Goal: Task Accomplishment & Management: Use online tool/utility

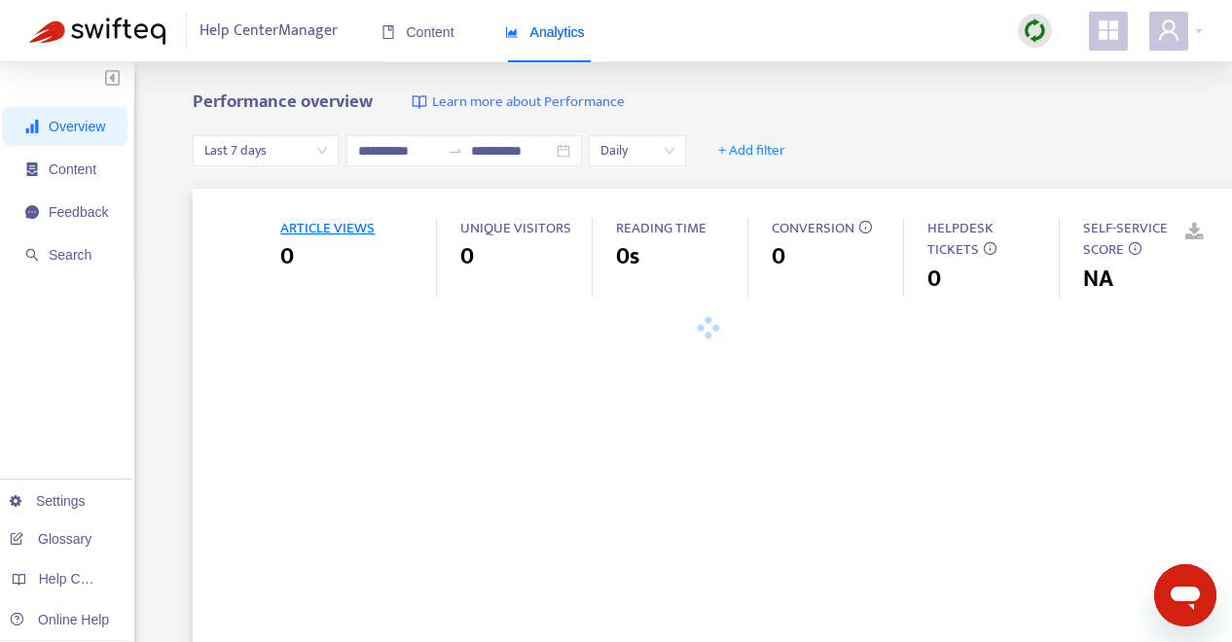
type input "**********"
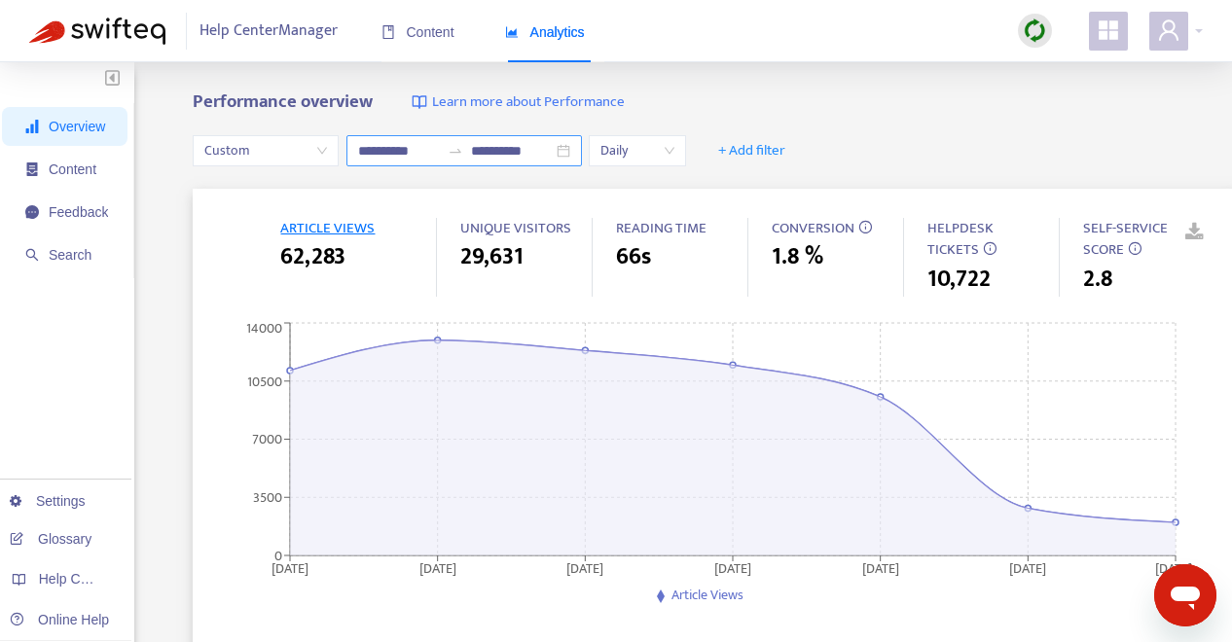
click at [572, 146] on div "**********" at bounding box center [465, 150] width 236 height 31
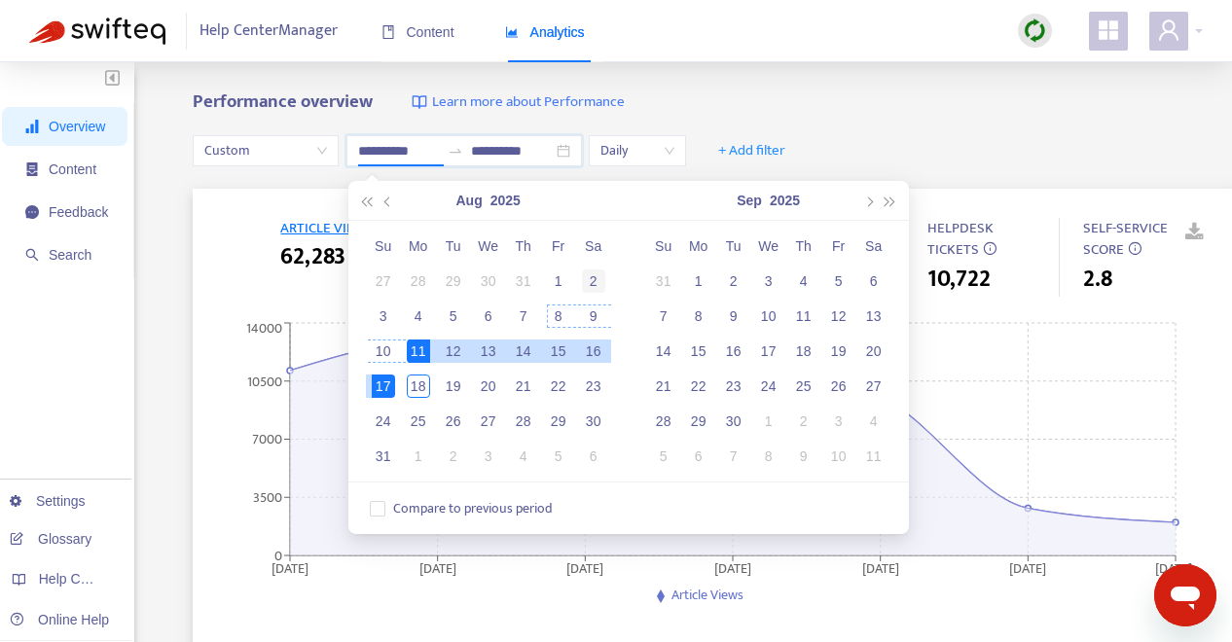
type input "**********"
click at [593, 289] on div "2" at bounding box center [593, 281] width 23 height 23
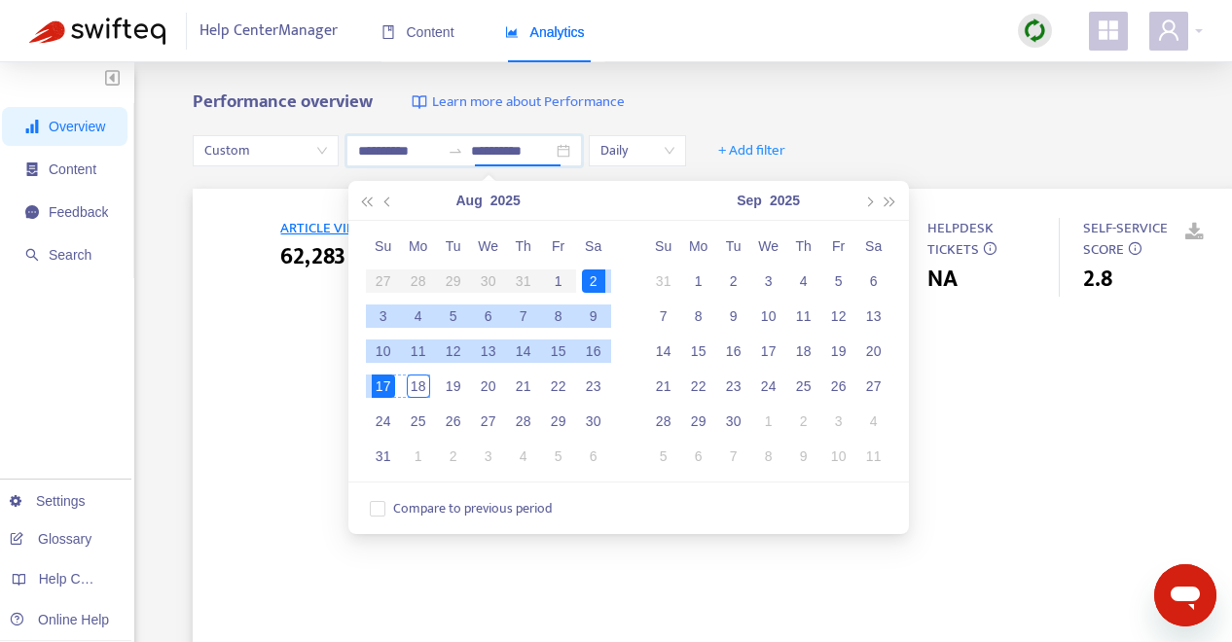
type input "**********"
click at [385, 391] on div "17" at bounding box center [383, 386] width 23 height 23
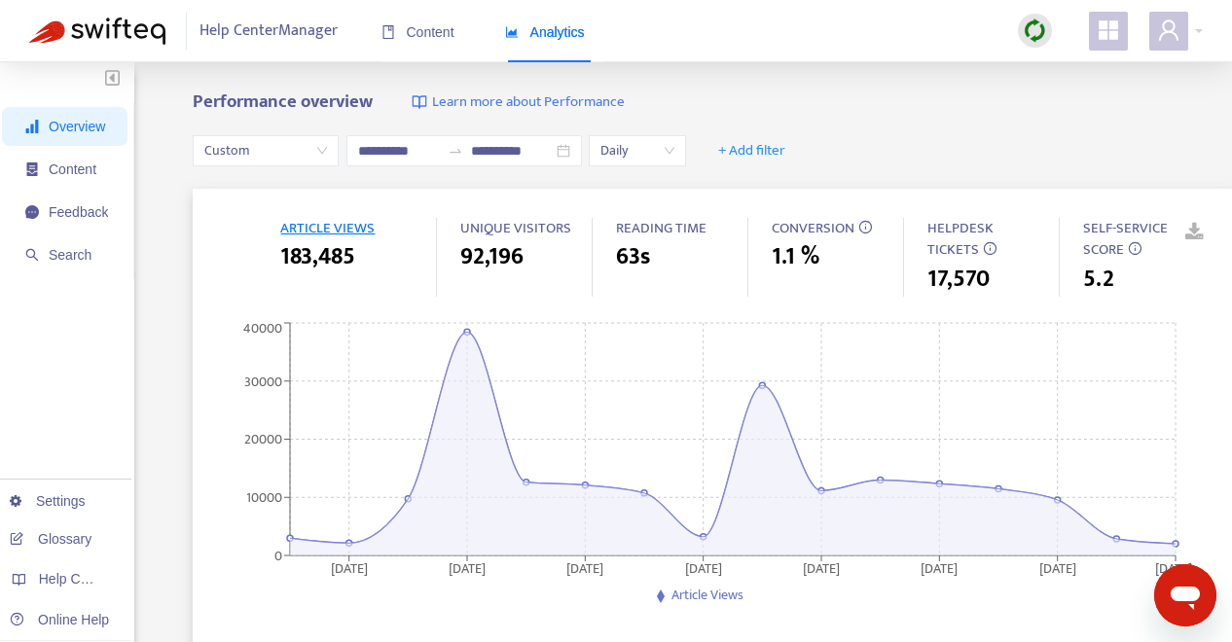
click at [961, 116] on div "**********" at bounding box center [714, 151] width 1042 height 75
click at [1195, 231] on link at bounding box center [1180, 232] width 29 height 29
click at [768, 153] on span "+ Add filter" at bounding box center [751, 150] width 67 height 23
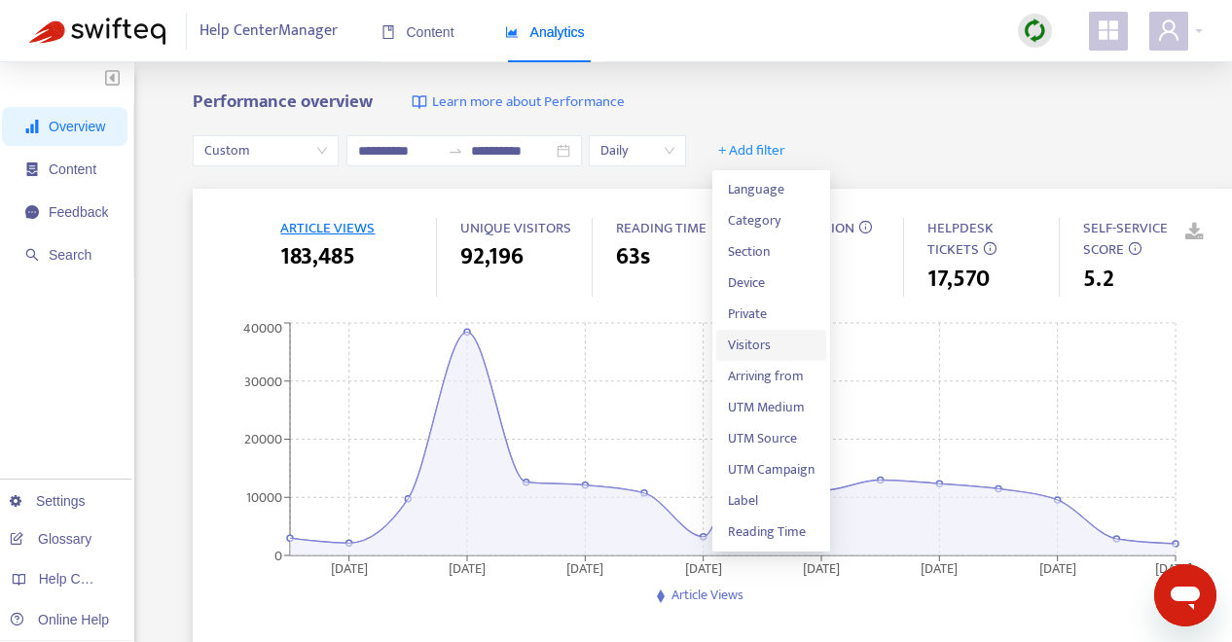
click at [775, 342] on span "Visitors" at bounding box center [771, 345] width 87 height 21
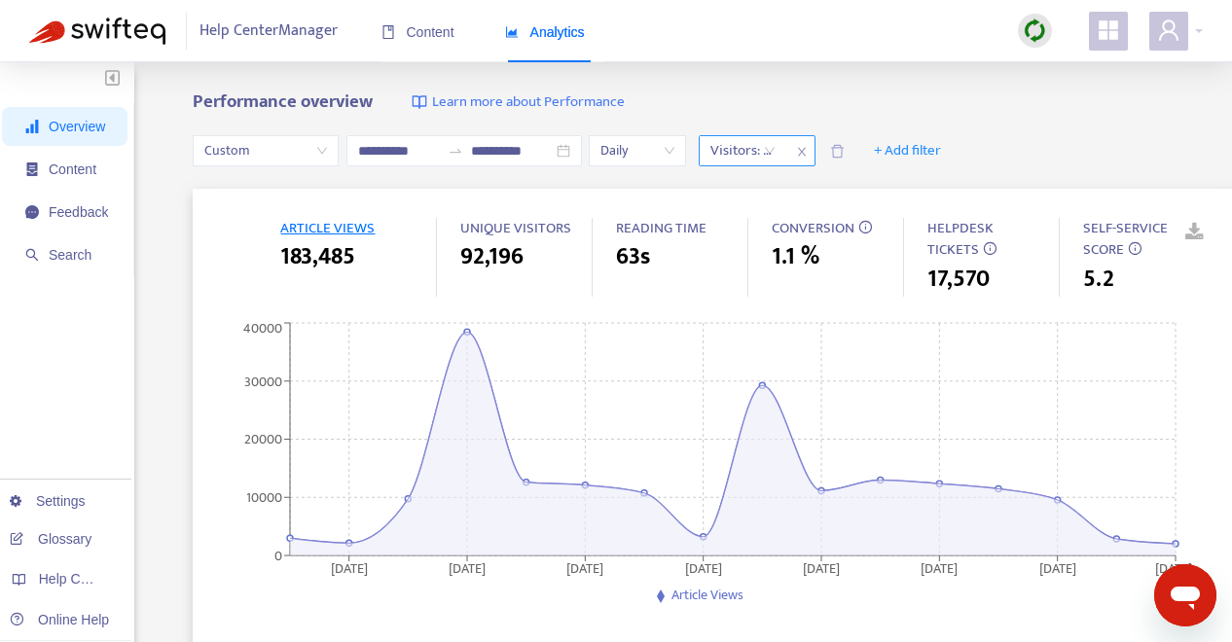
click at [777, 146] on div "Visitors: All" at bounding box center [743, 150] width 87 height 29
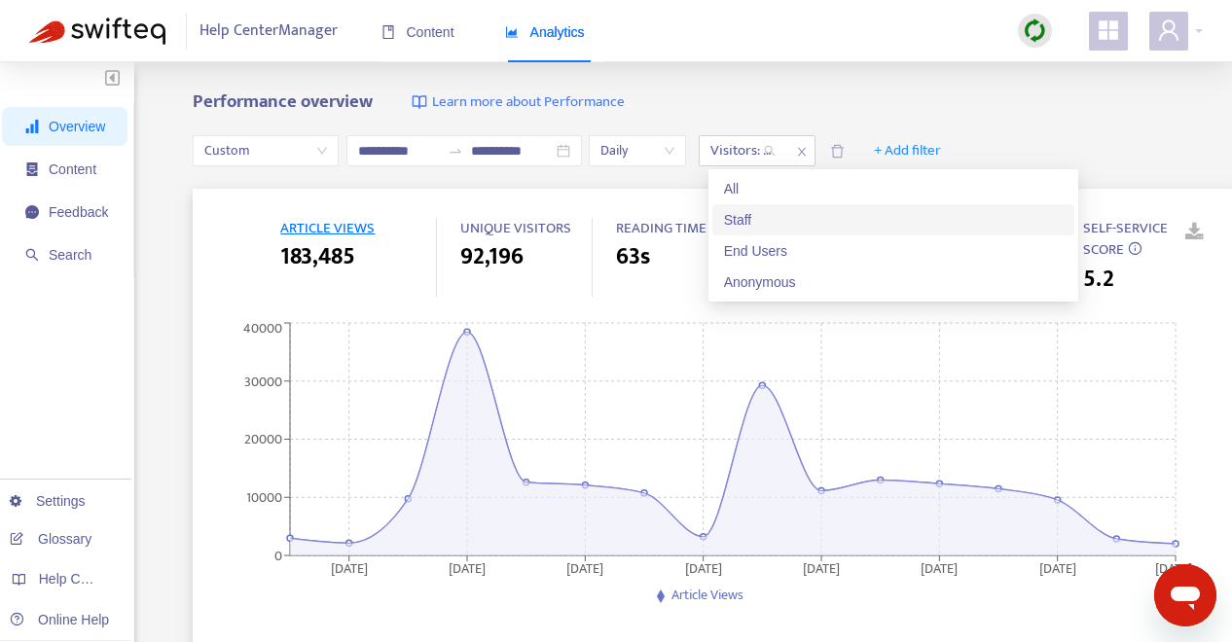
click at [774, 212] on div "Staff" at bounding box center [893, 219] width 339 height 21
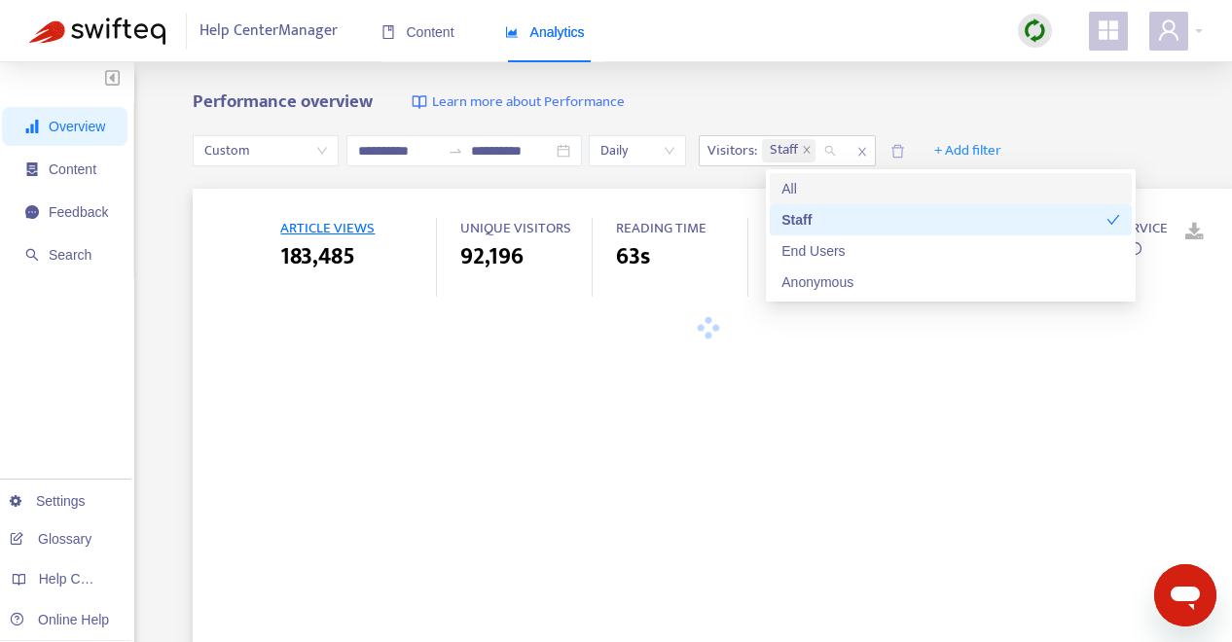
click at [803, 101] on div "Performance overview Learn more about Performance" at bounding box center [714, 103] width 1042 height 22
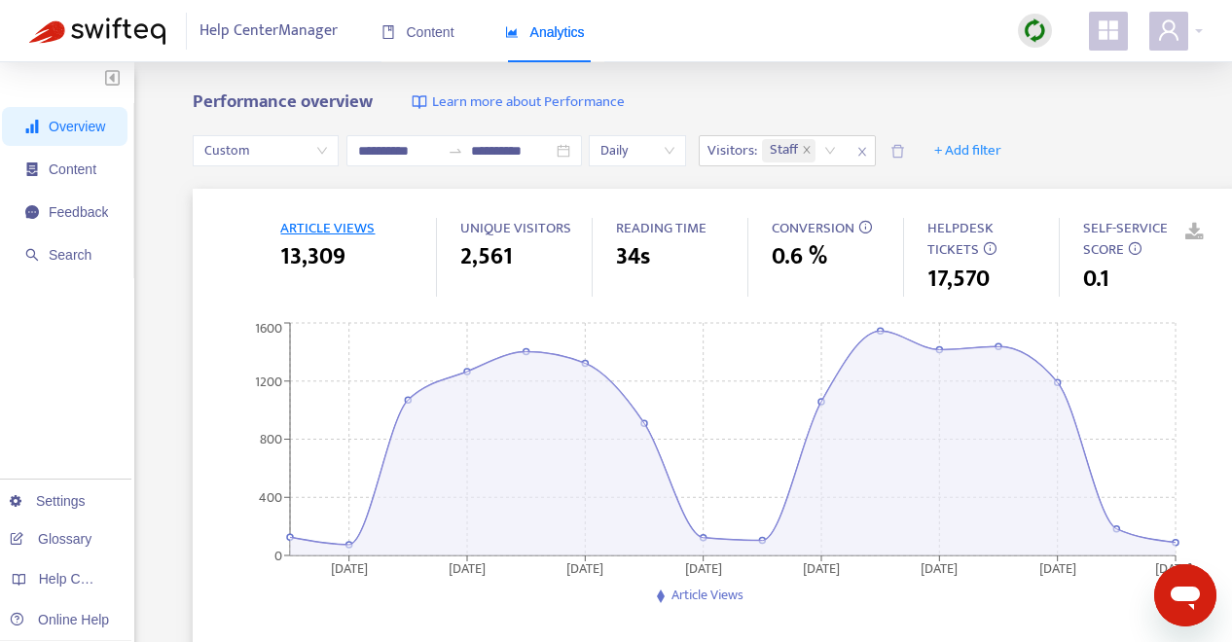
click at [1195, 229] on link at bounding box center [1180, 232] width 29 height 29
click at [812, 150] on icon "close" at bounding box center [807, 150] width 10 height 10
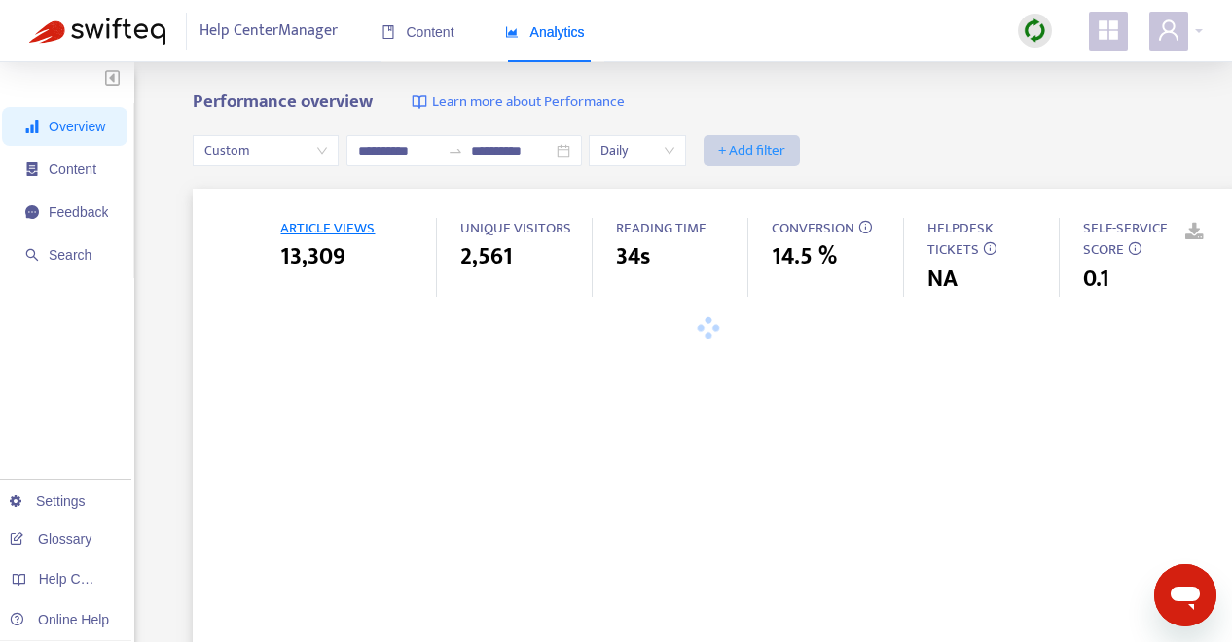
click at [781, 147] on span "+ Add filter" at bounding box center [751, 150] width 67 height 23
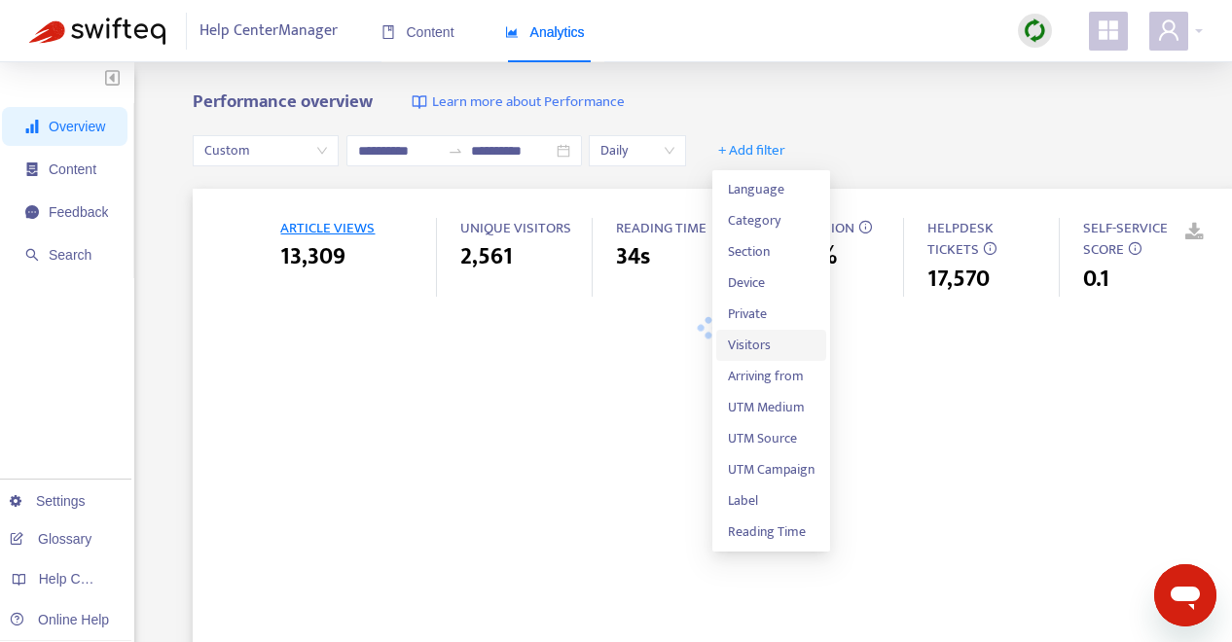
click at [779, 338] on span "Visitors" at bounding box center [771, 345] width 87 height 21
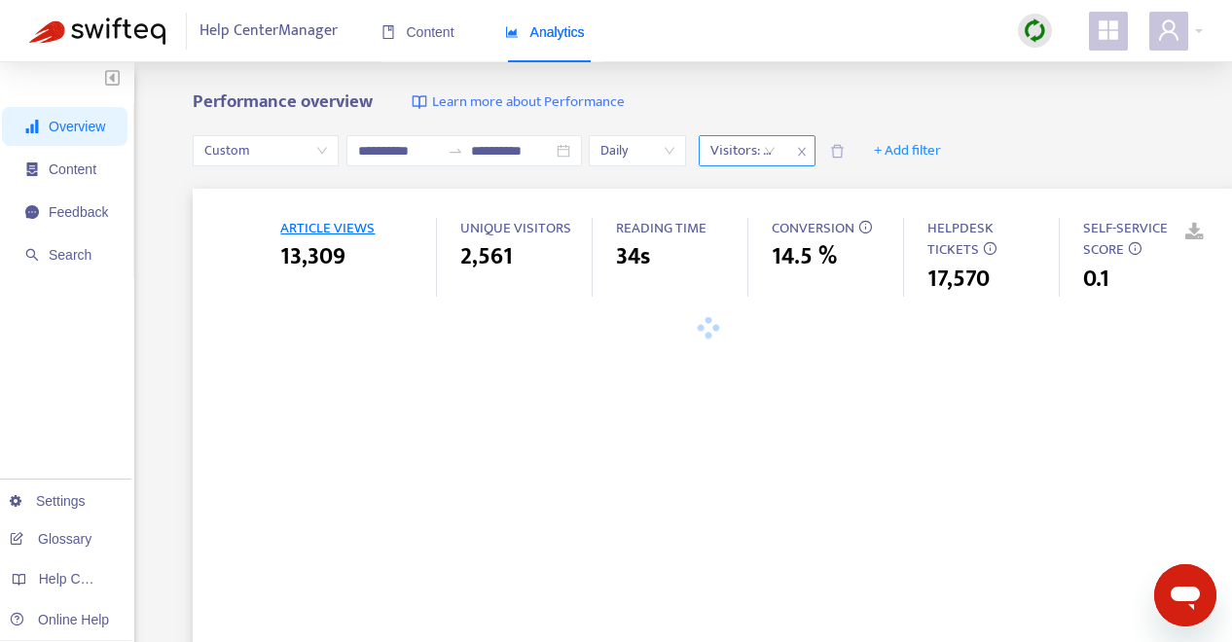
click at [778, 153] on div "Visitors: All" at bounding box center [743, 150] width 87 height 29
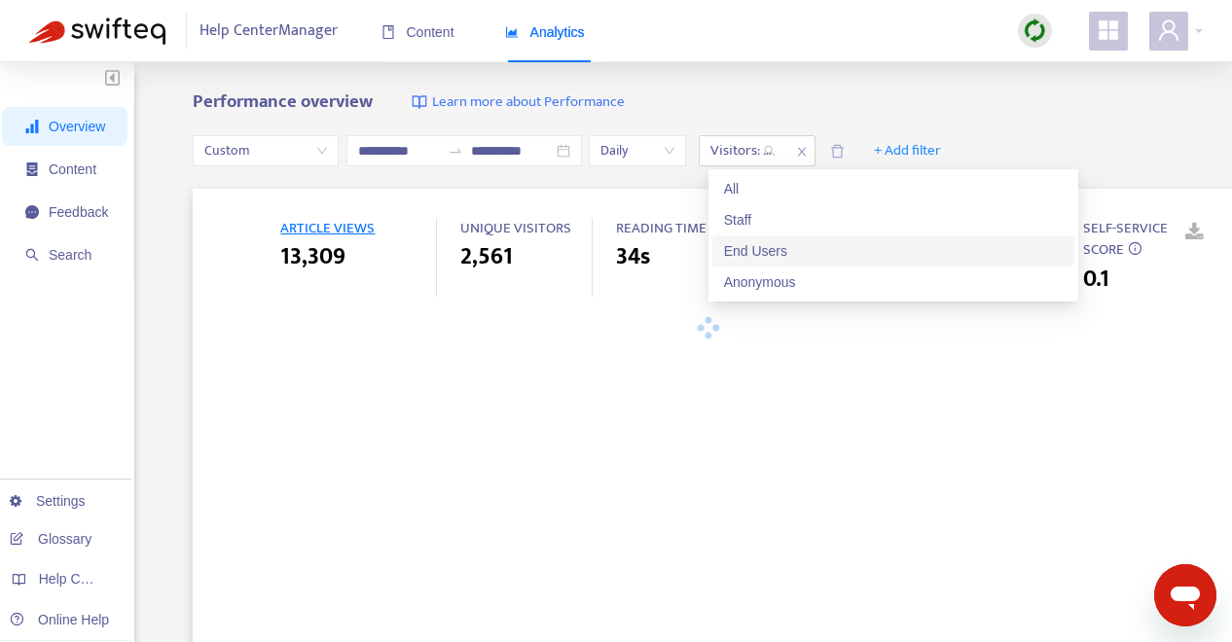
click at [795, 248] on div "End Users" at bounding box center [893, 250] width 339 height 21
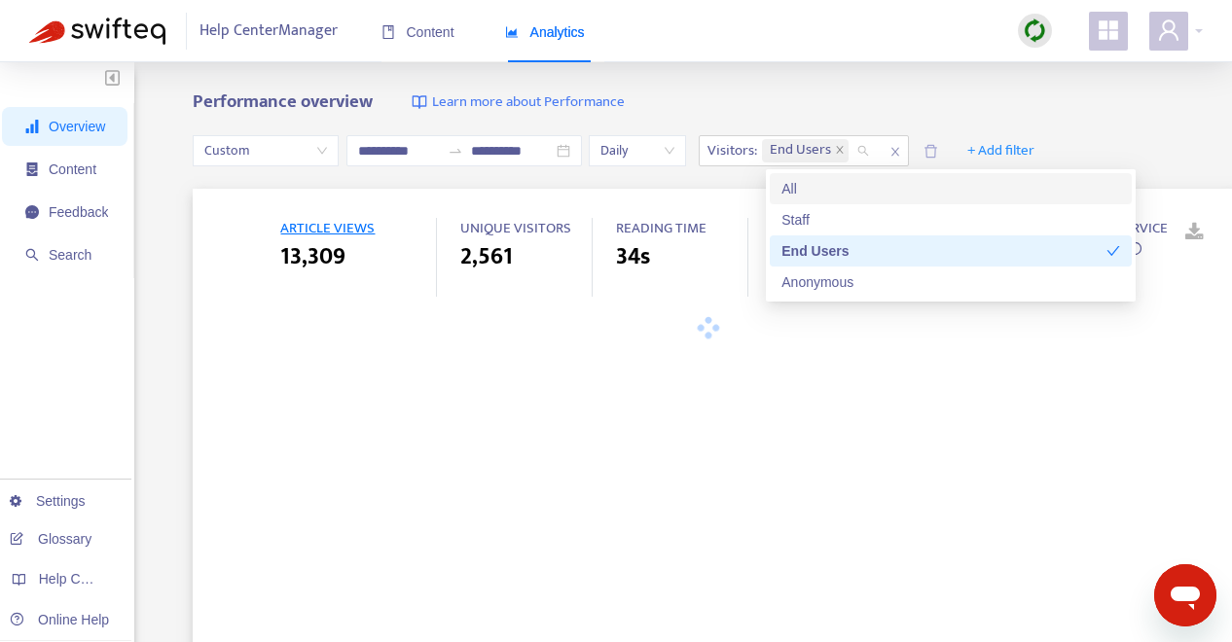
click at [833, 90] on div "**********" at bounding box center [616, 646] width 1232 height 1168
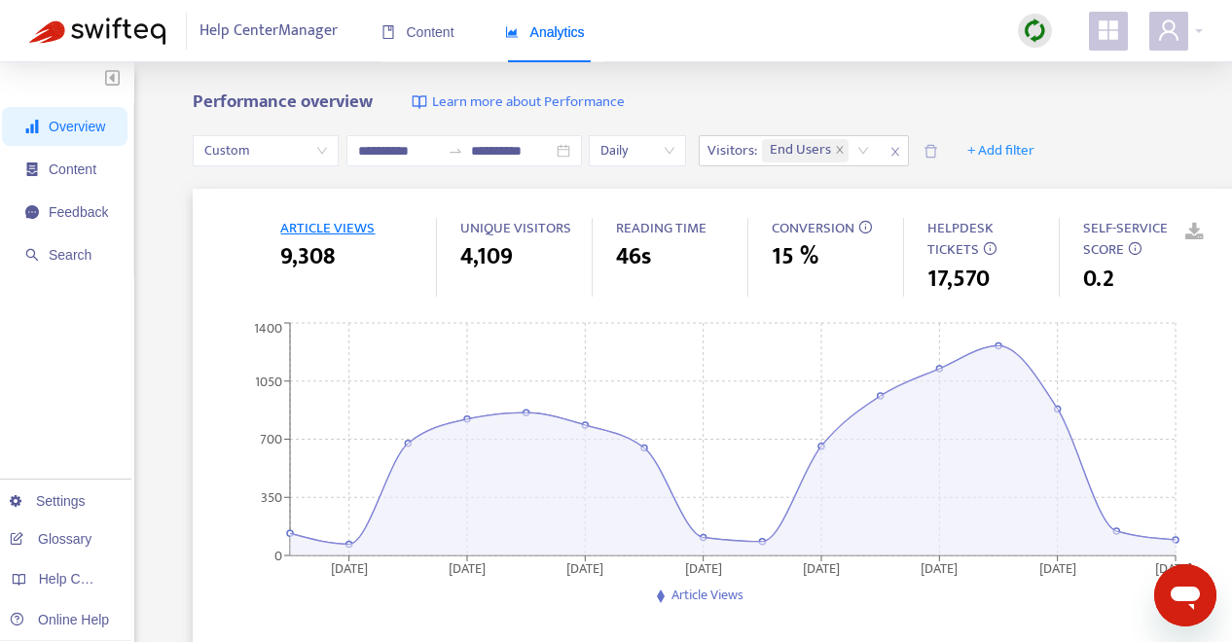
click at [1195, 231] on link at bounding box center [1180, 232] width 29 height 29
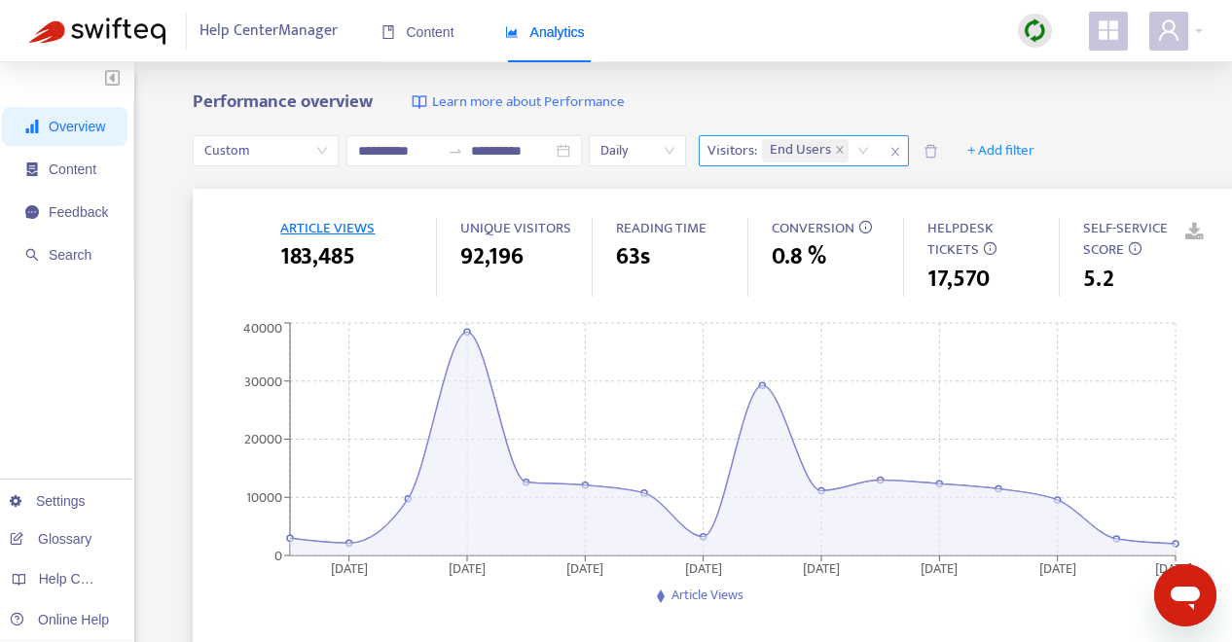
click at [899, 149] on icon "close" at bounding box center [896, 152] width 8 height 9
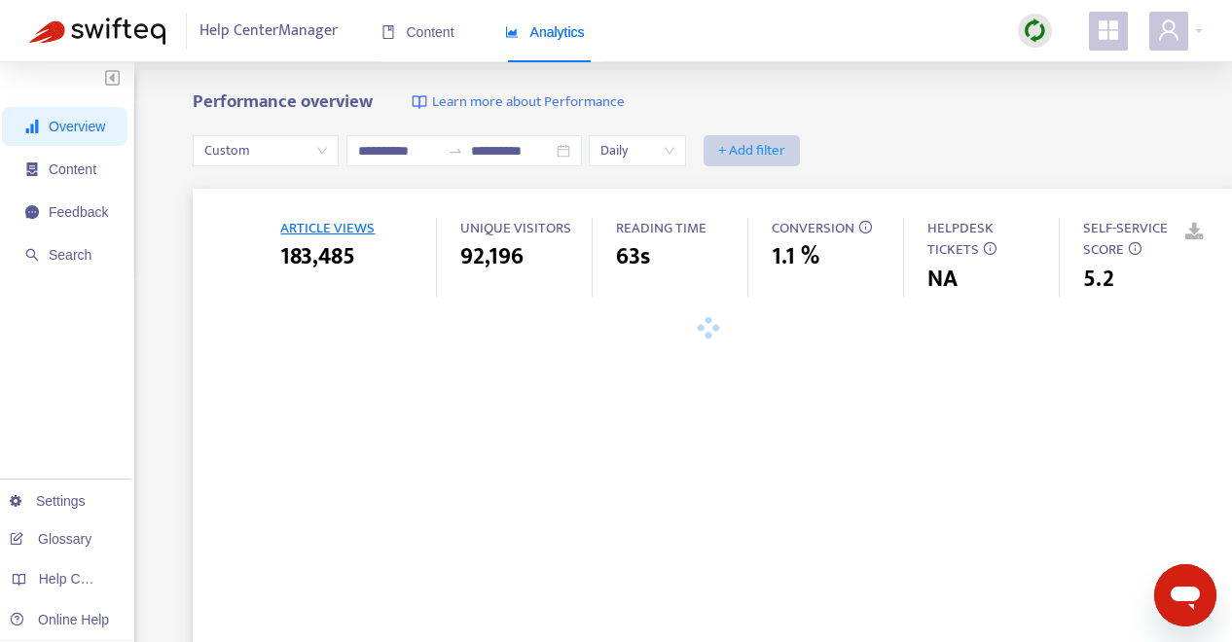
click at [771, 150] on span "+ Add filter" at bounding box center [751, 150] width 67 height 23
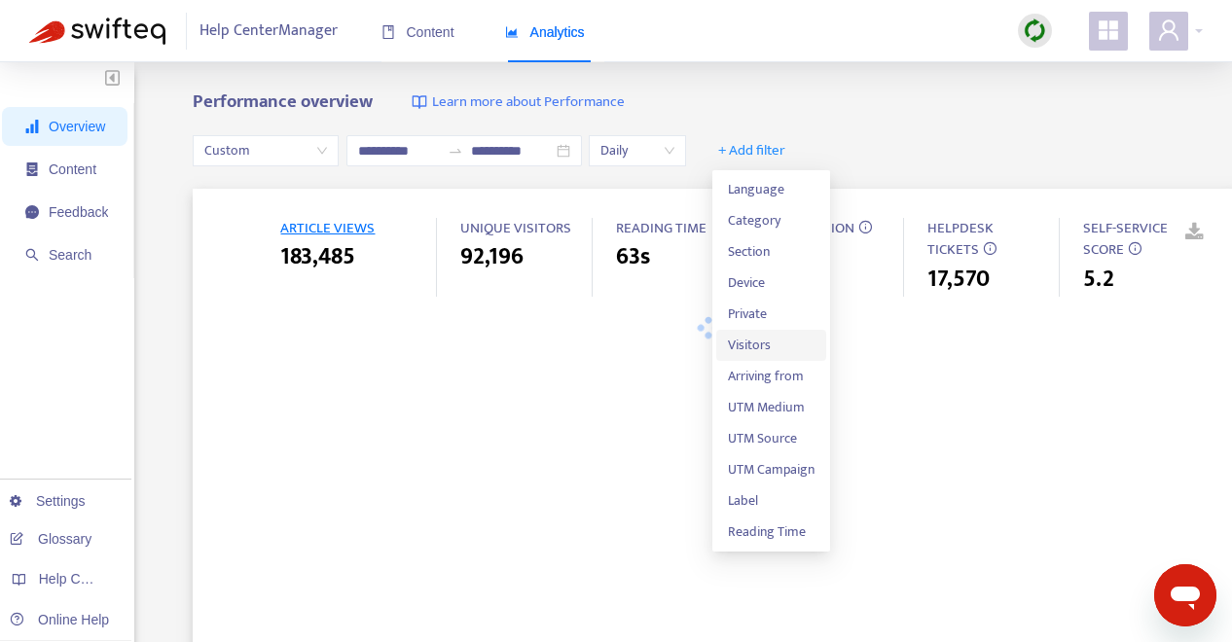
click at [768, 342] on span "Visitors" at bounding box center [771, 345] width 87 height 21
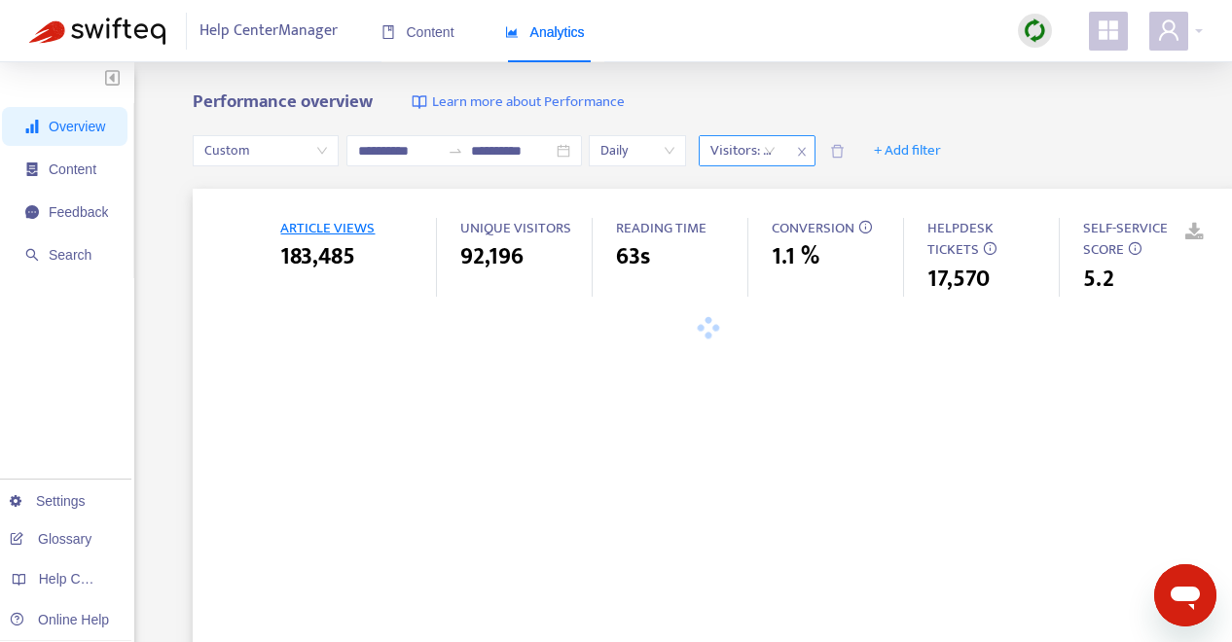
click at [778, 153] on div "Visitors: All" at bounding box center [743, 150] width 87 height 29
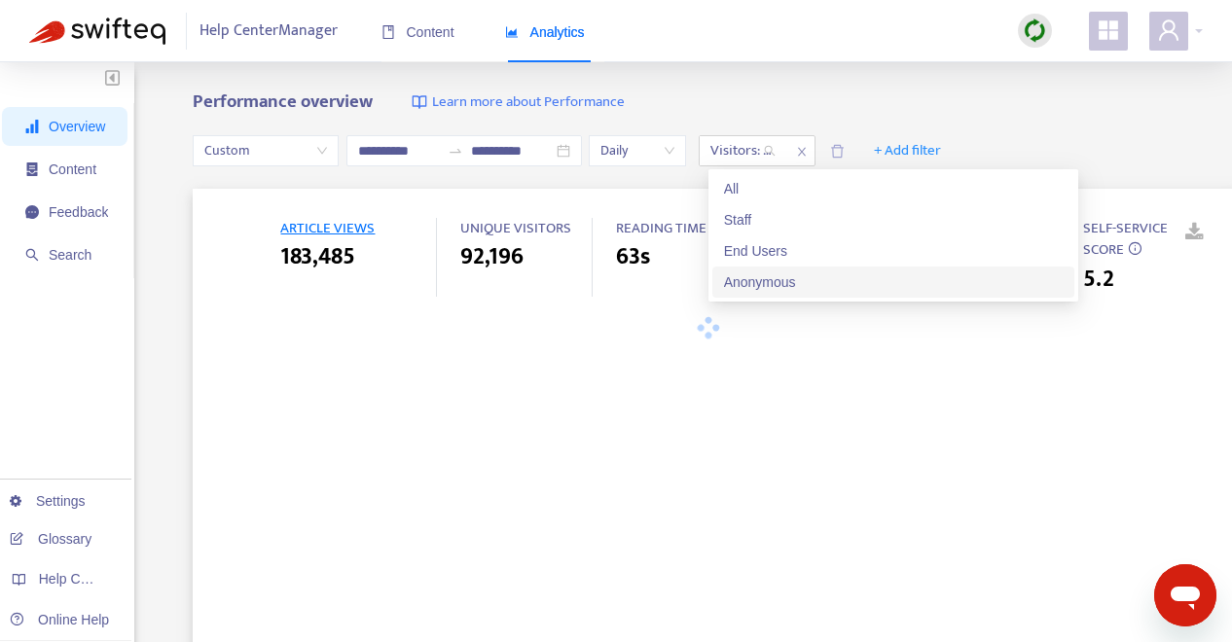
click at [779, 278] on div "Anonymous" at bounding box center [893, 282] width 339 height 21
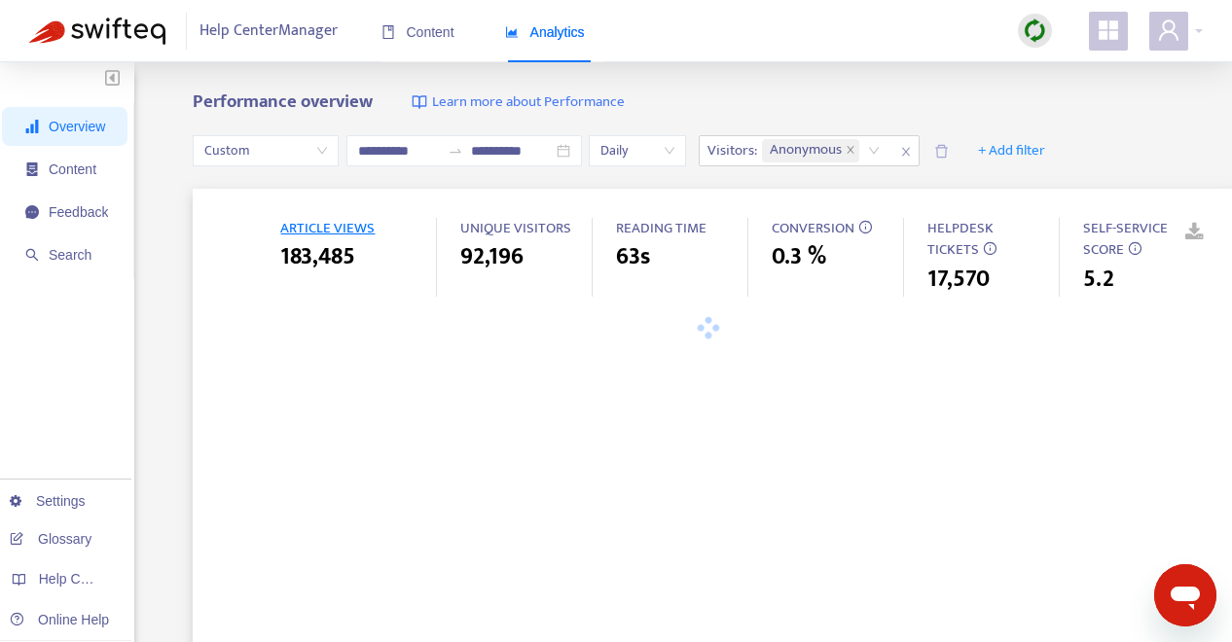
click at [999, 92] on div "Performance overview Learn more about Performance" at bounding box center [714, 103] width 1042 height 22
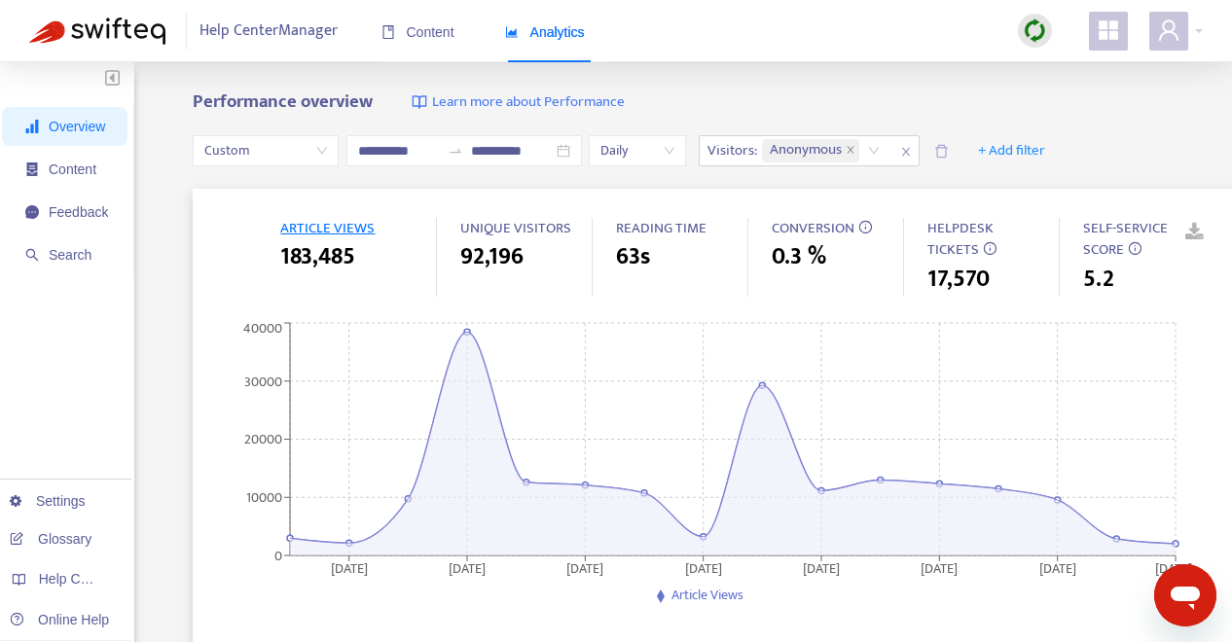
click at [1195, 230] on link at bounding box center [1180, 232] width 29 height 29
click at [912, 150] on icon "close" at bounding box center [906, 152] width 12 height 12
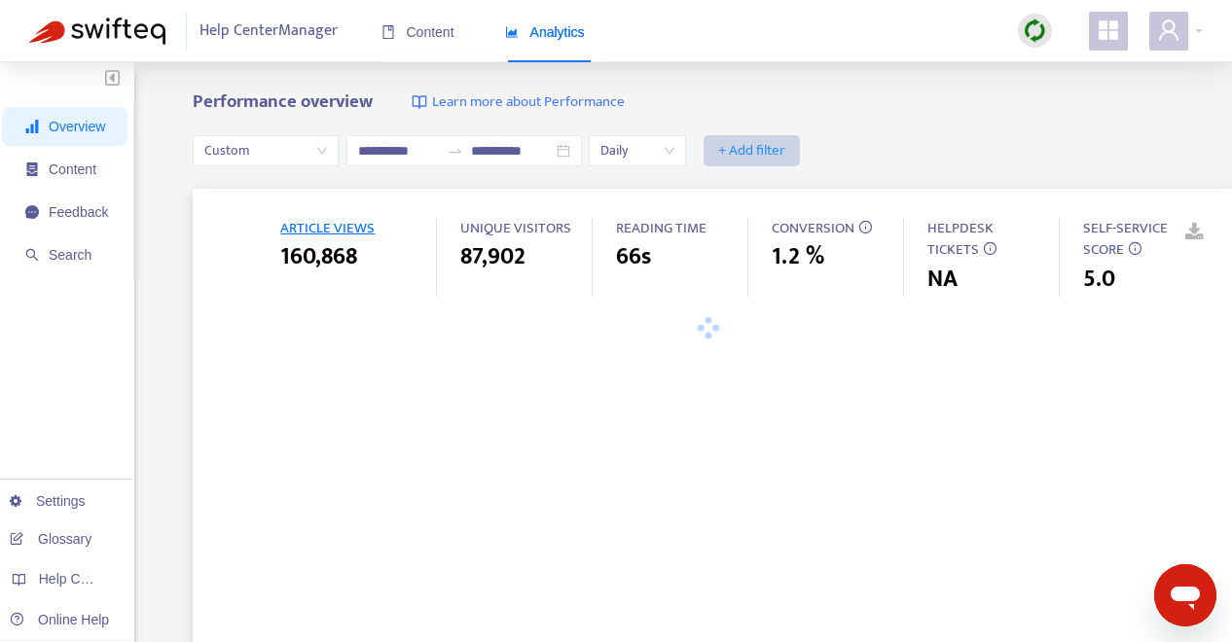
click at [773, 154] on span "+ Add filter" at bounding box center [751, 150] width 67 height 23
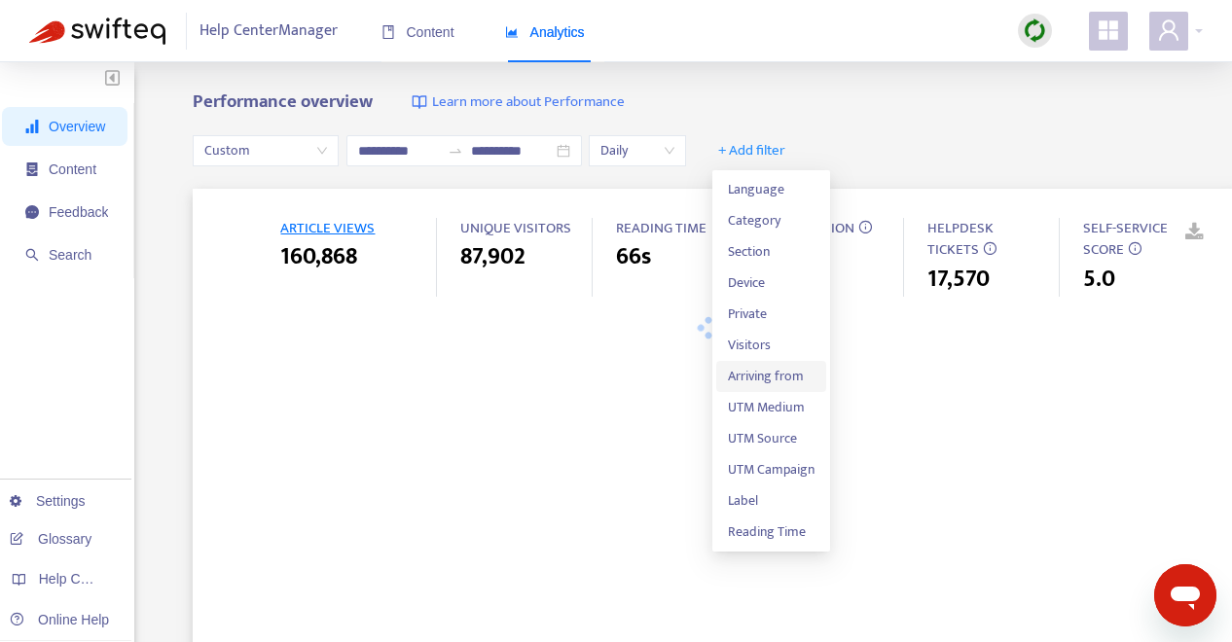
click at [797, 378] on span "Arriving from" at bounding box center [771, 376] width 87 height 21
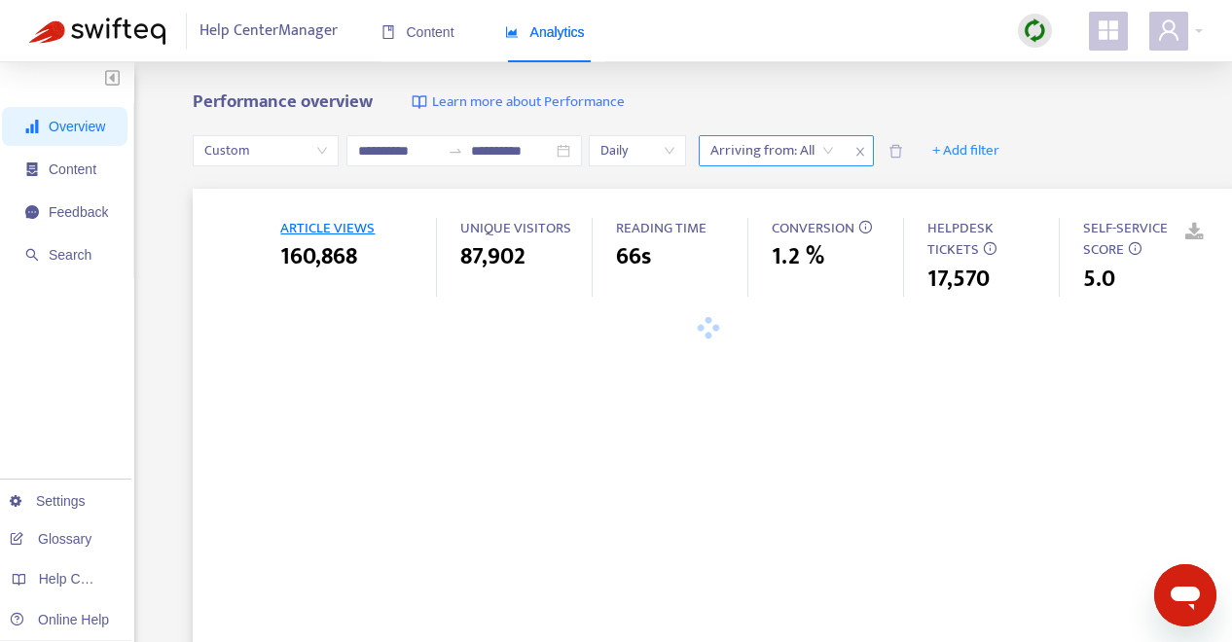
click at [835, 150] on div "Arriving from: All" at bounding box center [772, 150] width 145 height 29
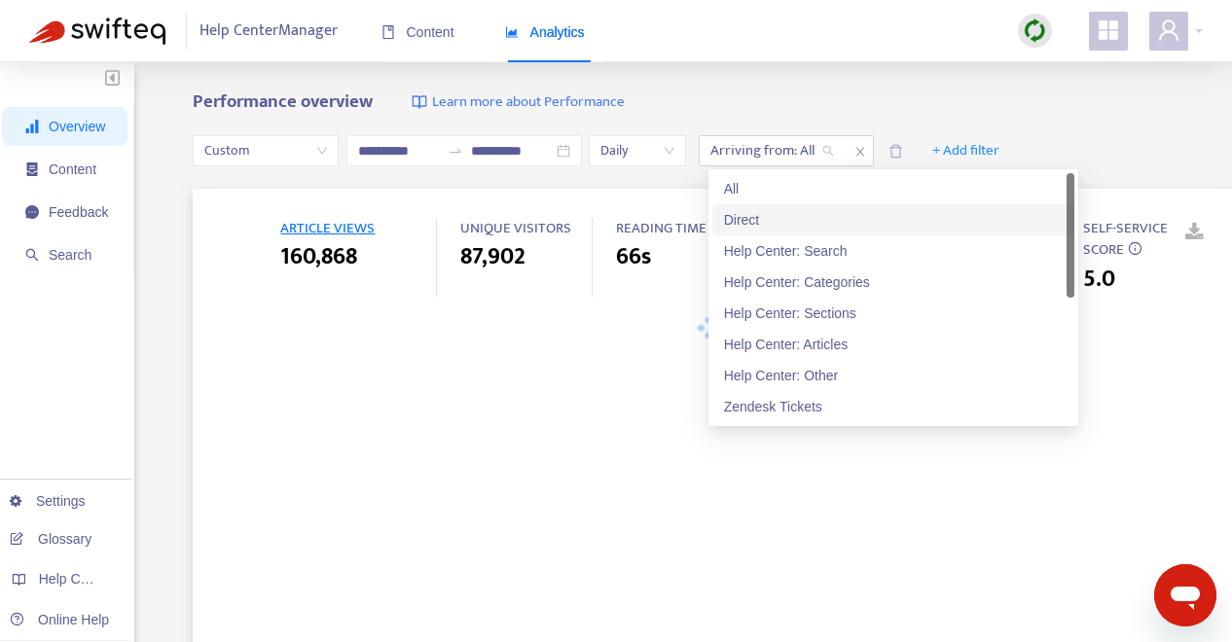
click at [826, 215] on div "Direct" at bounding box center [893, 219] width 339 height 21
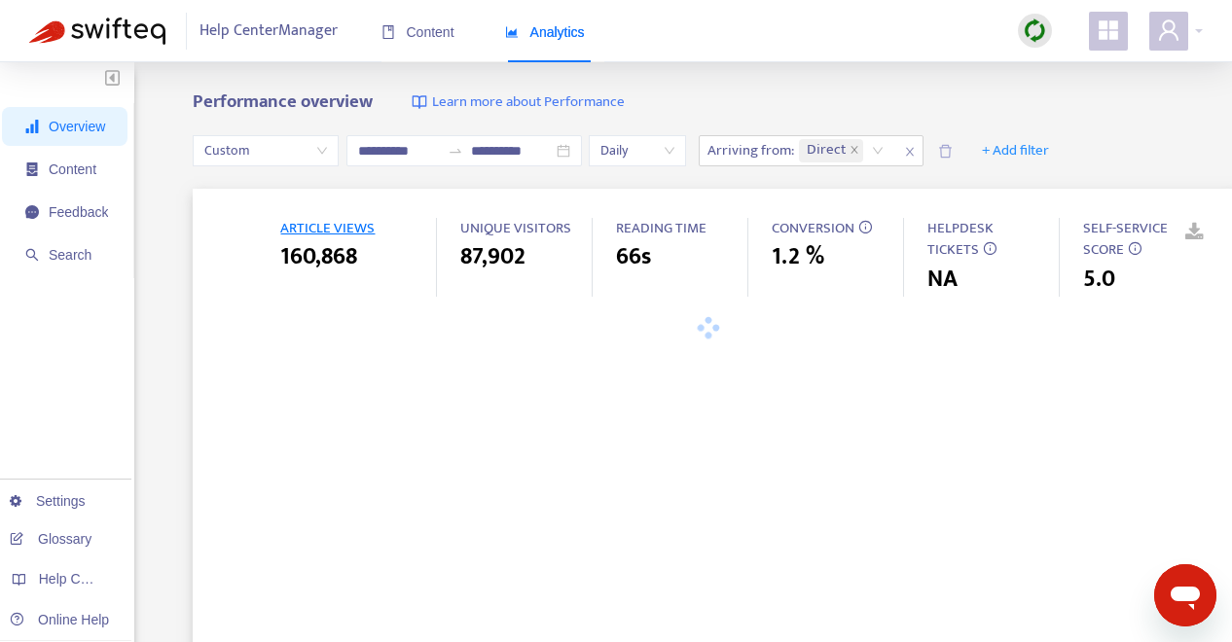
click at [865, 91] on div "**********" at bounding box center [616, 646] width 1232 height 1168
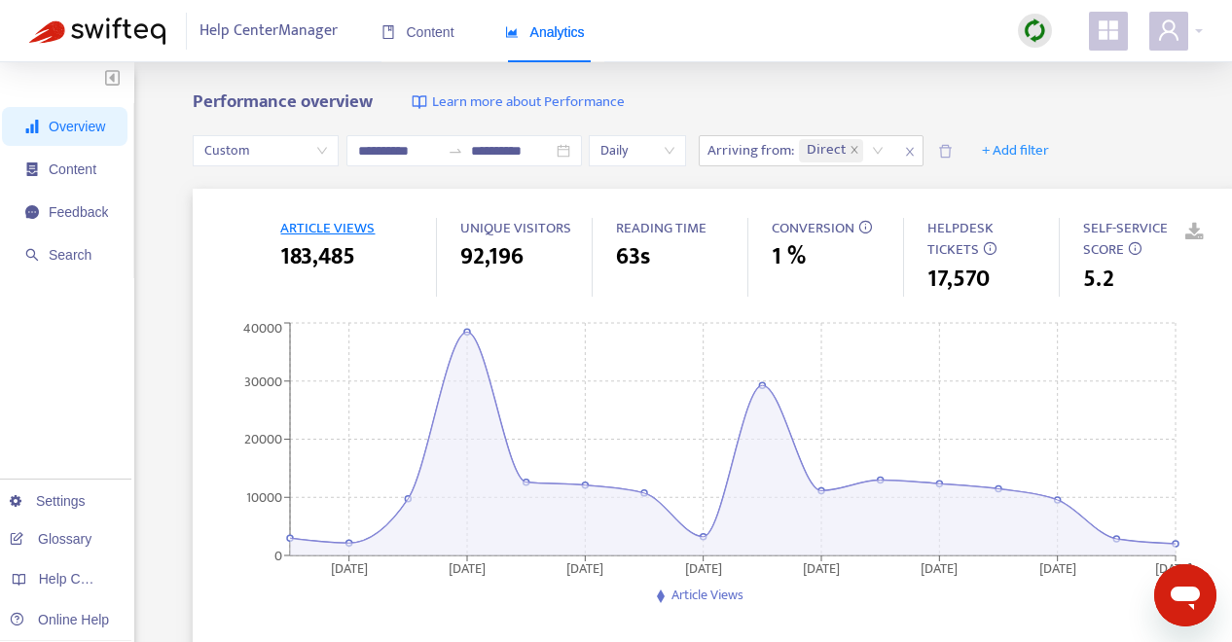
click at [1206, 234] on span "SELF-SERVICE SCORE" at bounding box center [1148, 240] width 131 height 44
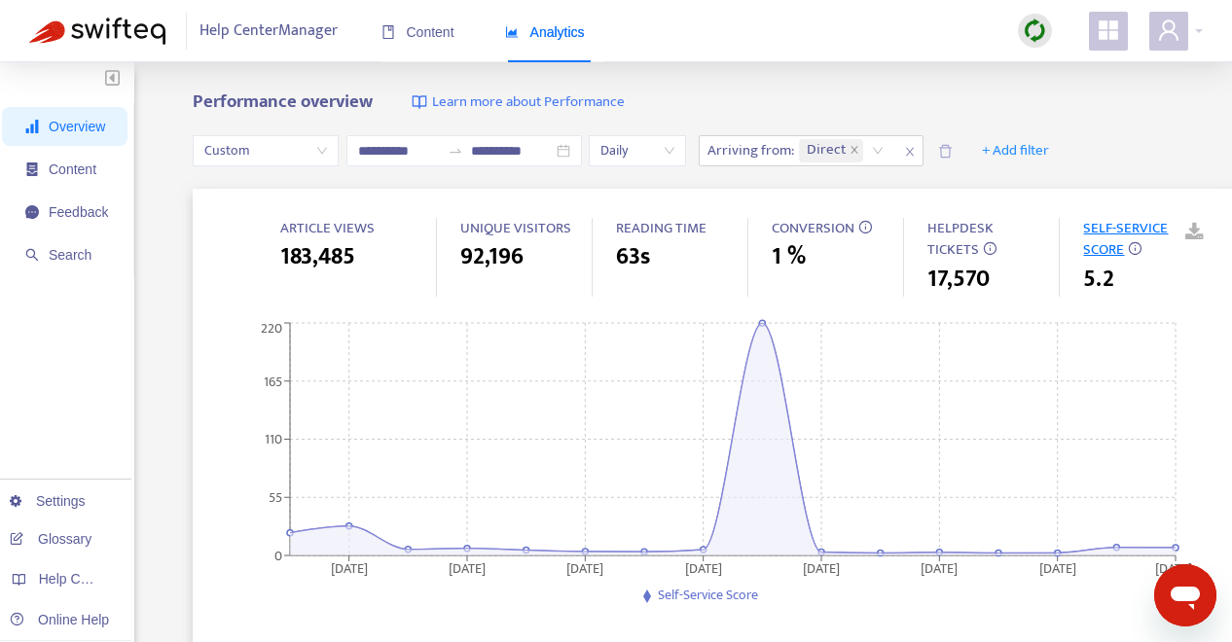
click at [368, 221] on span "ARTICLE VIEWS" at bounding box center [327, 228] width 94 height 24
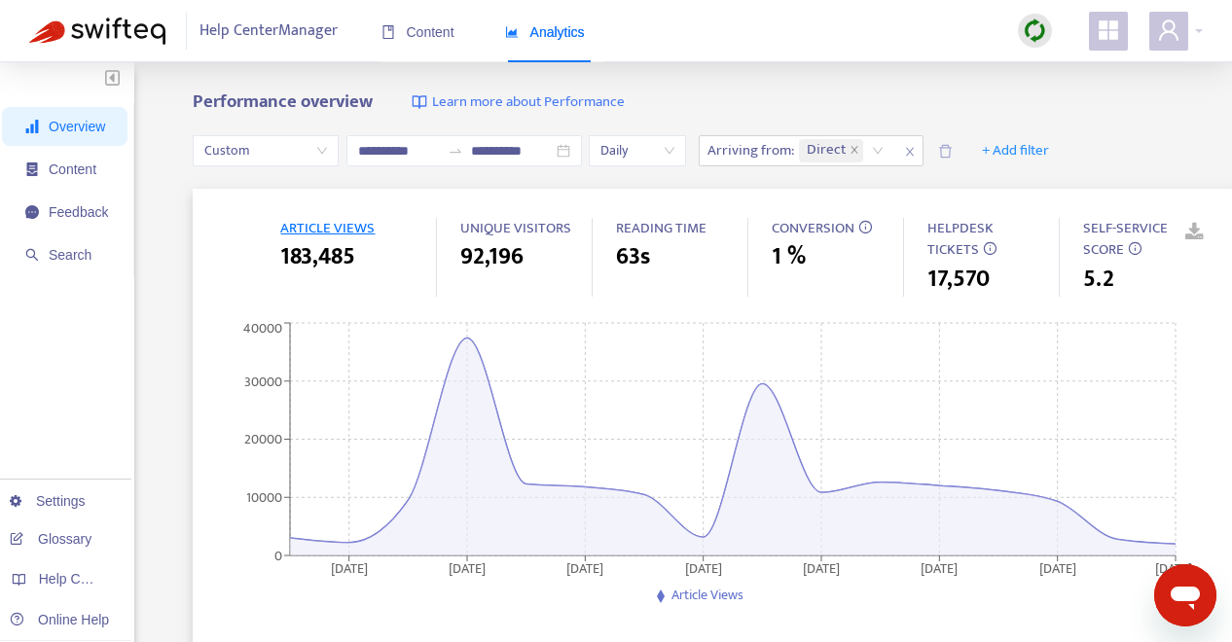
click at [1195, 231] on link at bounding box center [1180, 232] width 29 height 29
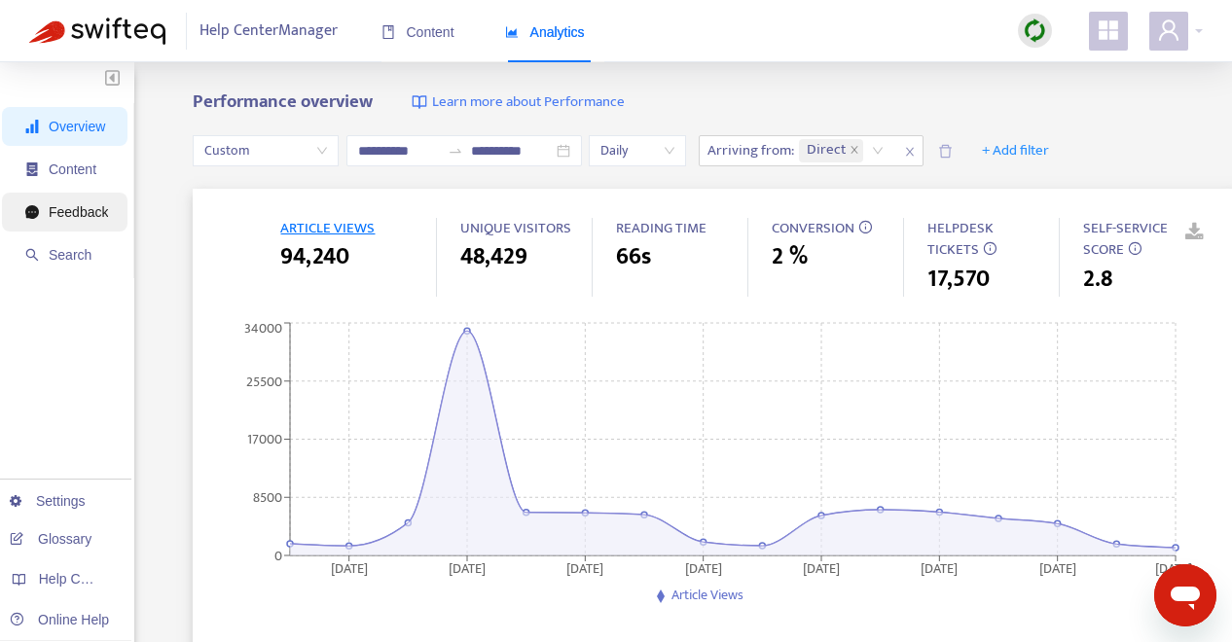
click at [74, 219] on span "Feedback" at bounding box center [78, 212] width 59 height 16
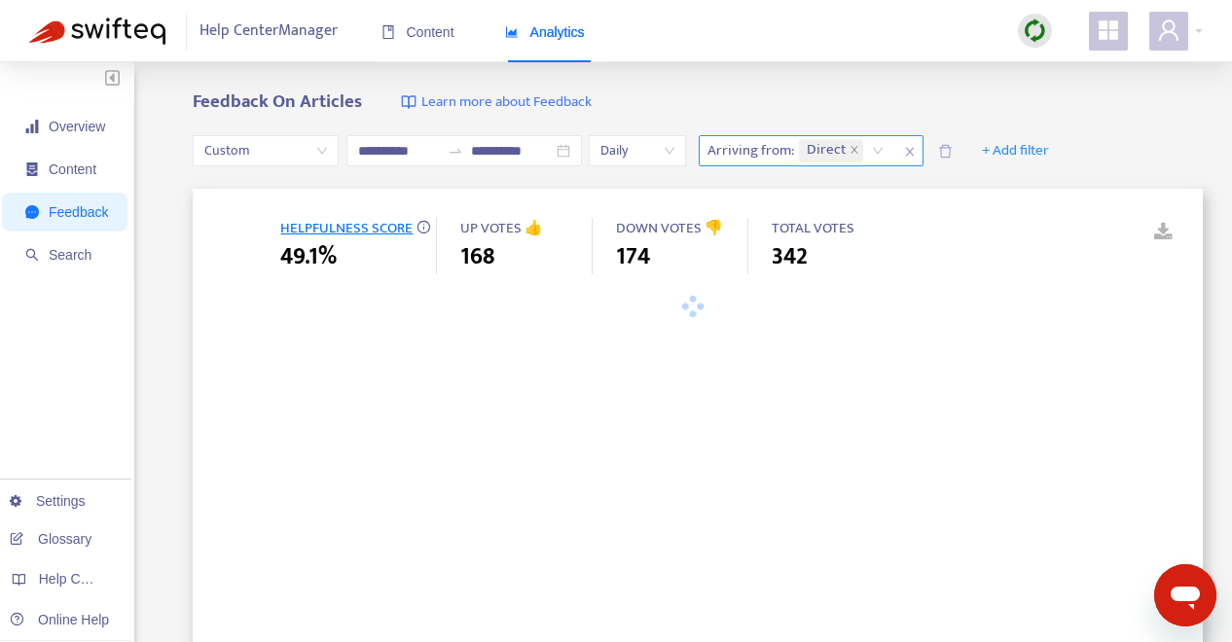
click at [914, 148] on icon "close" at bounding box center [910, 152] width 12 height 12
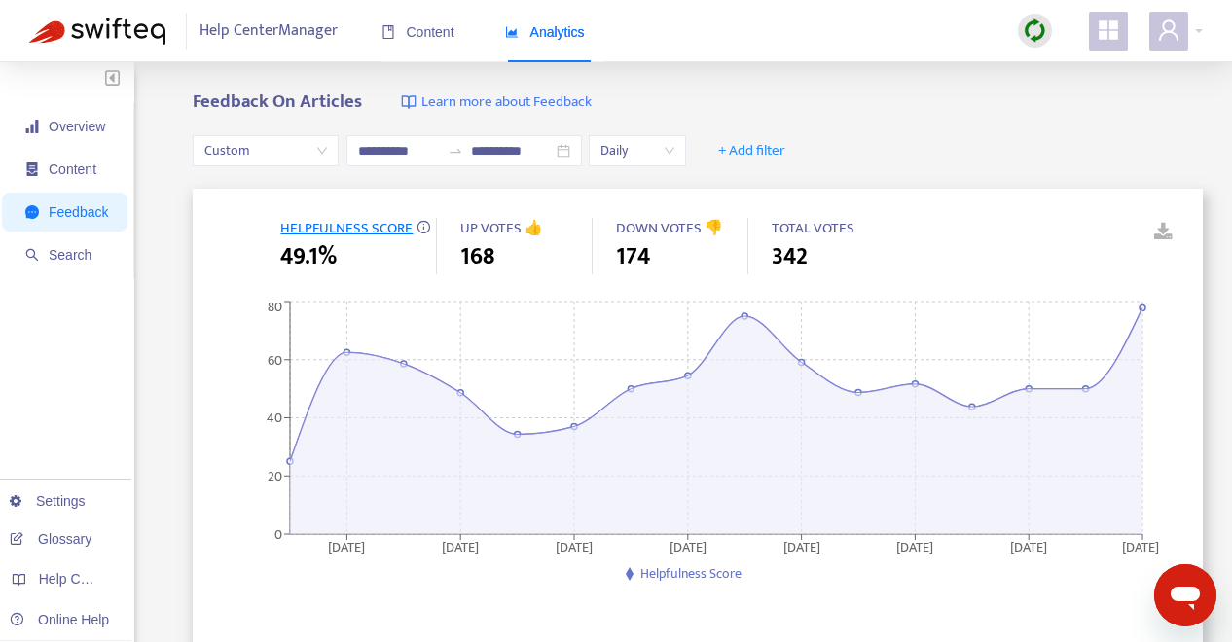
click at [1164, 228] on link at bounding box center [1149, 232] width 29 height 29
click at [71, 250] on span "Search" at bounding box center [70, 255] width 43 height 16
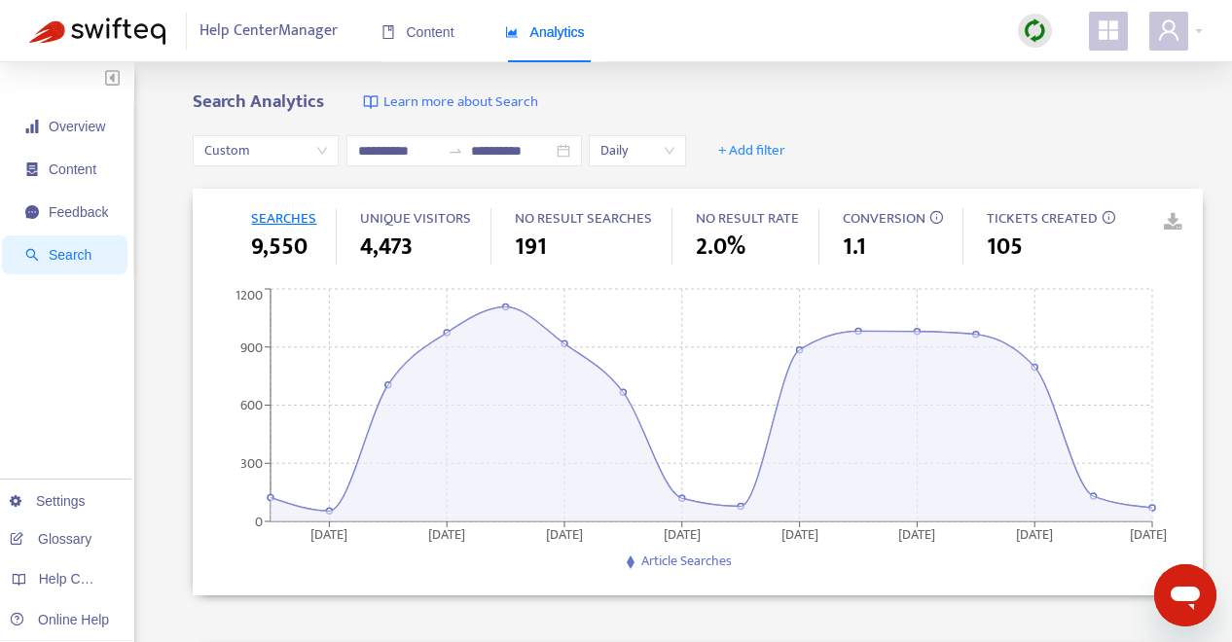
click at [1174, 224] on link at bounding box center [1159, 222] width 29 height 29
click at [759, 149] on span "+ Add filter" at bounding box center [751, 150] width 67 height 23
click at [776, 246] on span "Visitors" at bounding box center [766, 251] width 76 height 21
click at [836, 152] on div "Visitors: All" at bounding box center [772, 150] width 145 height 29
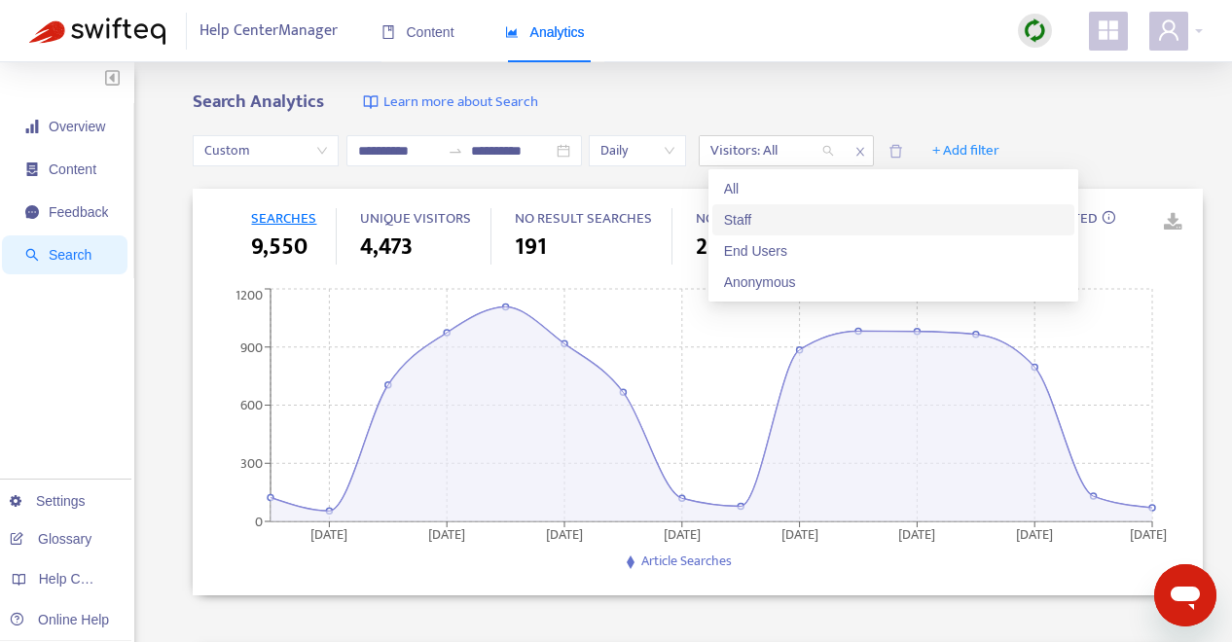
click at [802, 213] on div "Staff" at bounding box center [893, 219] width 339 height 21
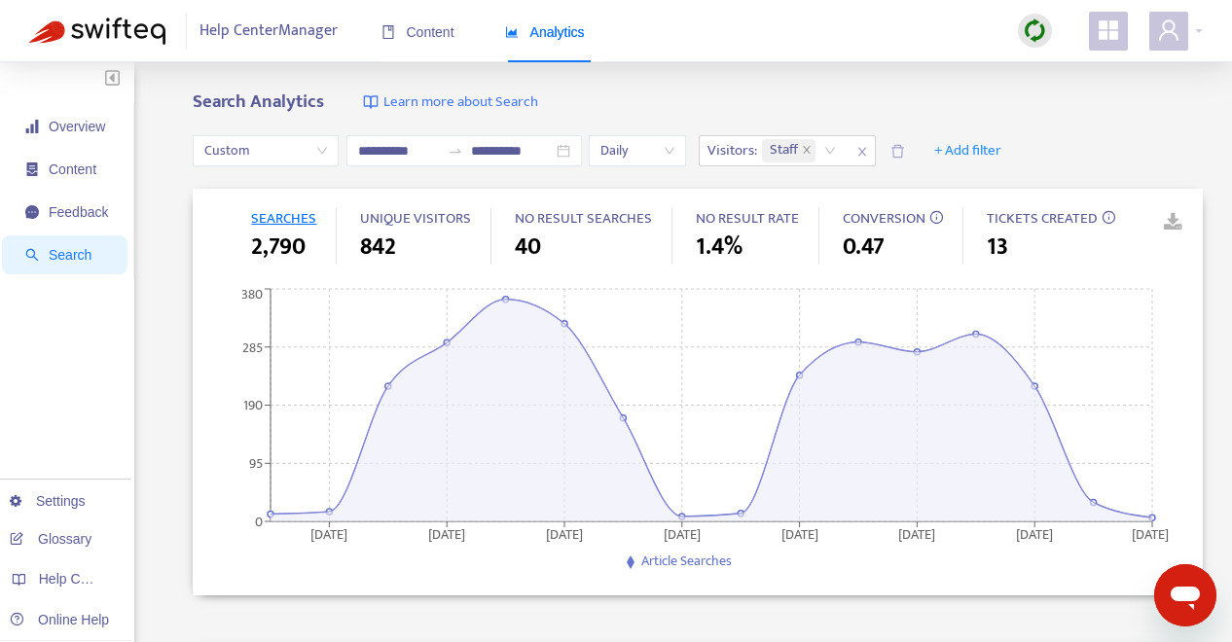
click at [1184, 223] on div "SEARCHES 2,790 UNIQUE VISITORS 842 NO RESULT SEARCHES 40 NO RESULT RATE 1.4% CO…" at bounding box center [698, 393] width 1010 height 408
click at [1174, 223] on link at bounding box center [1159, 222] width 29 height 29
click at [863, 156] on span "close" at bounding box center [862, 151] width 25 height 23
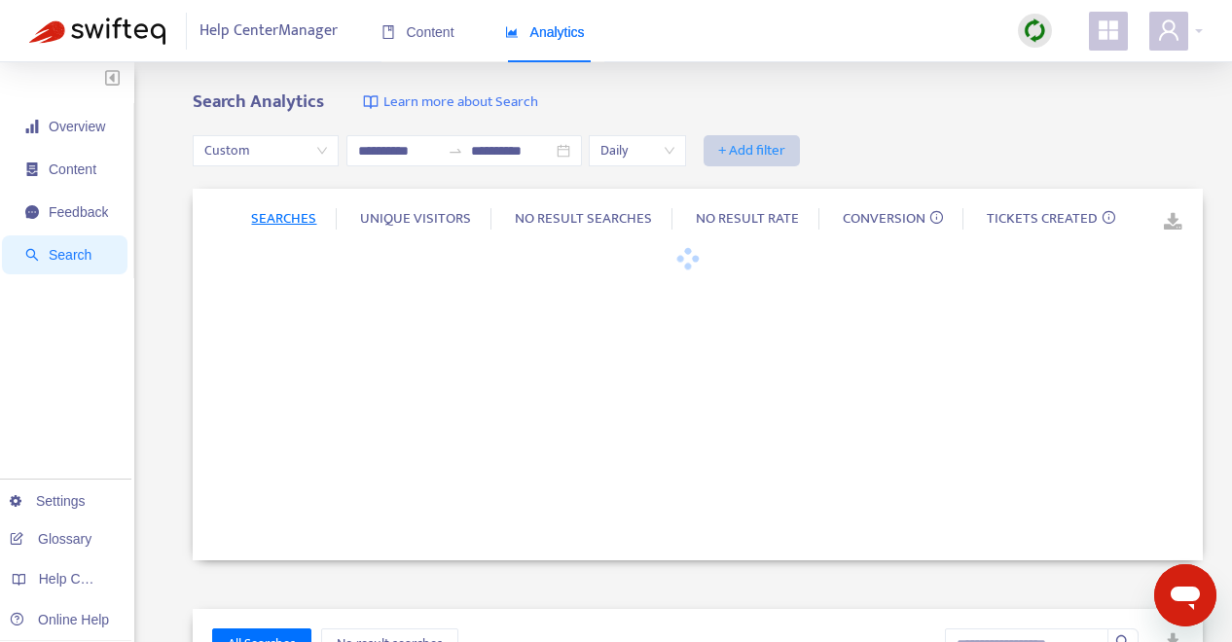
click at [771, 153] on span "+ Add filter" at bounding box center [751, 150] width 67 height 23
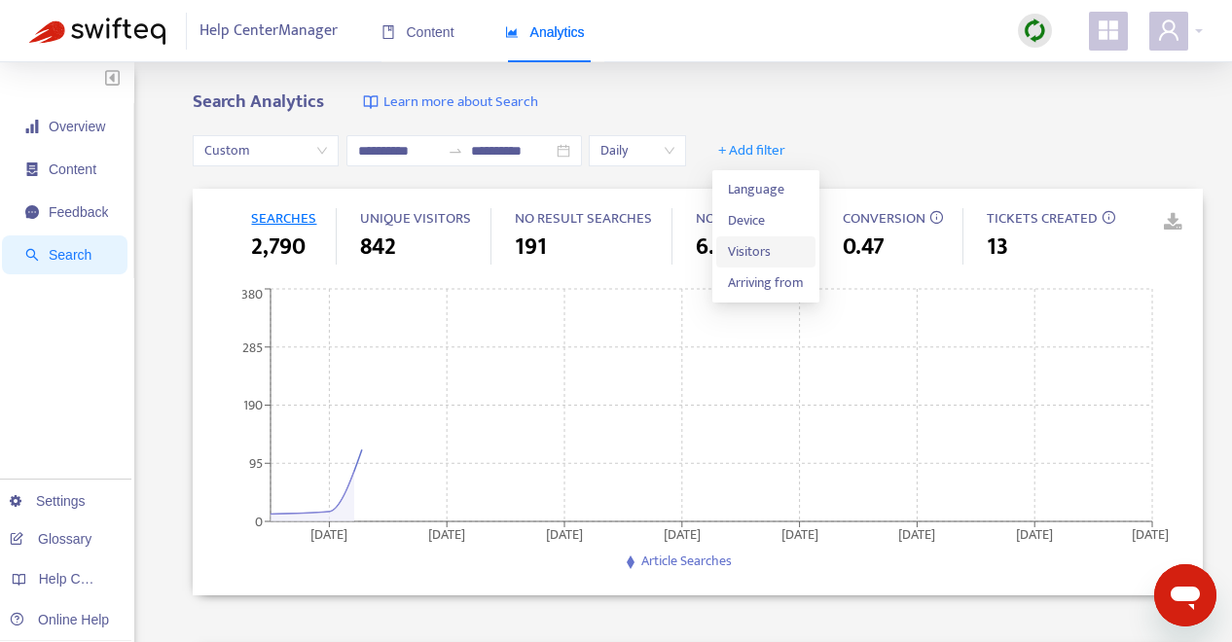
click at [771, 247] on span "Visitors" at bounding box center [766, 251] width 76 height 21
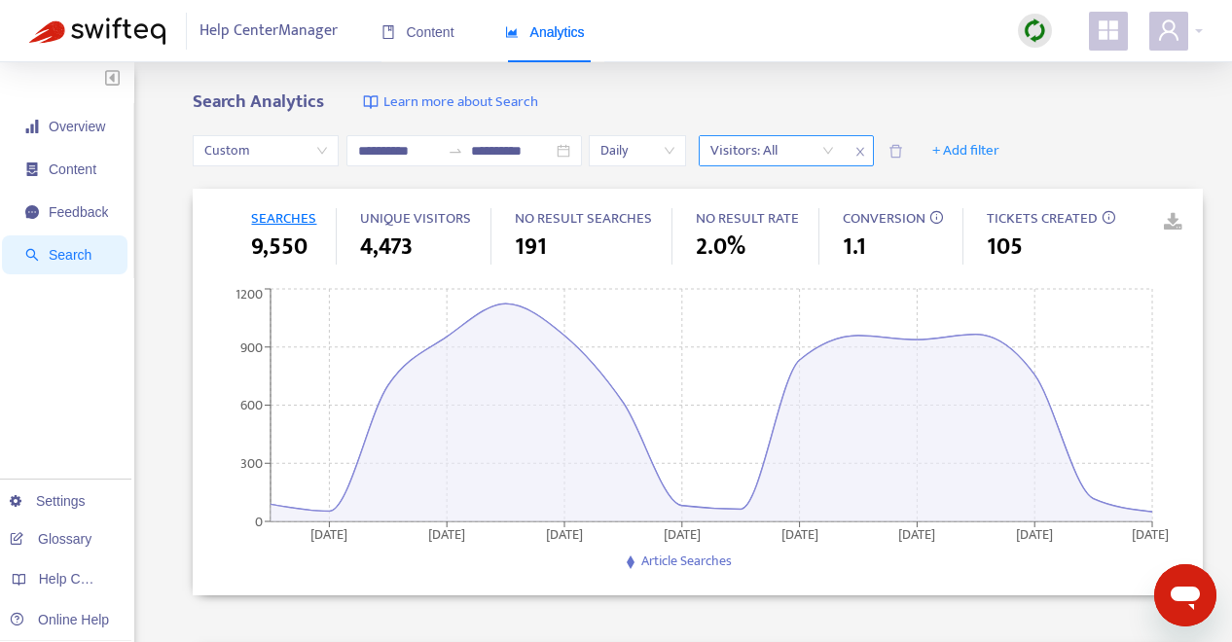
click at [777, 151] on div at bounding box center [763, 150] width 118 height 23
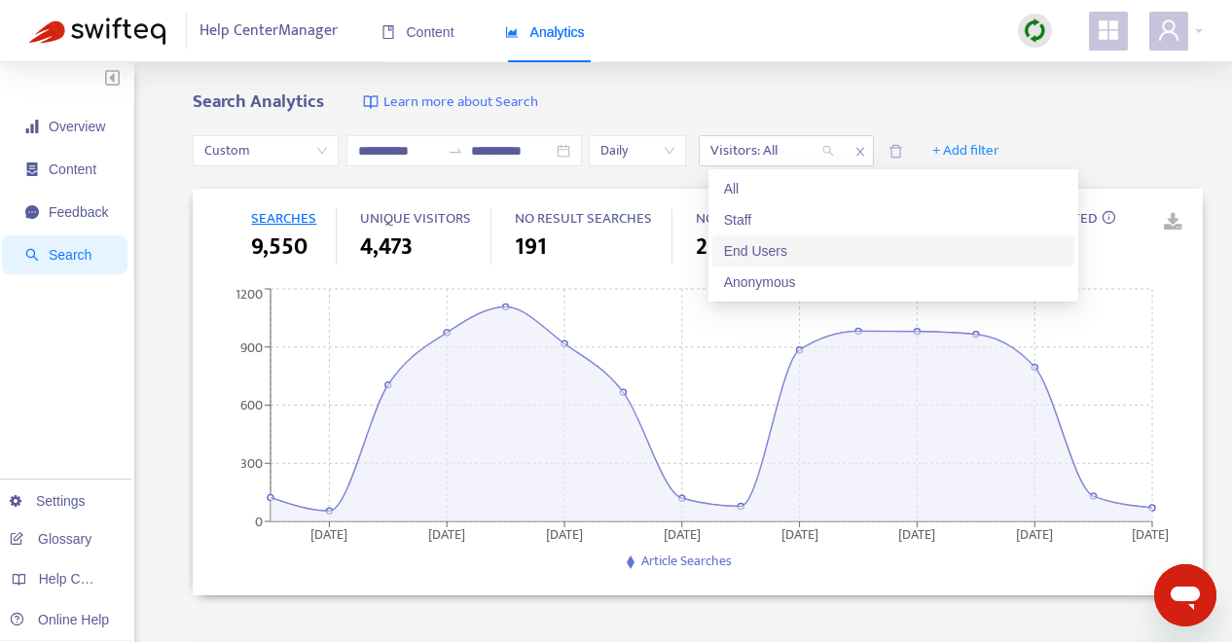
click at [792, 247] on div "End Users" at bounding box center [893, 250] width 339 height 21
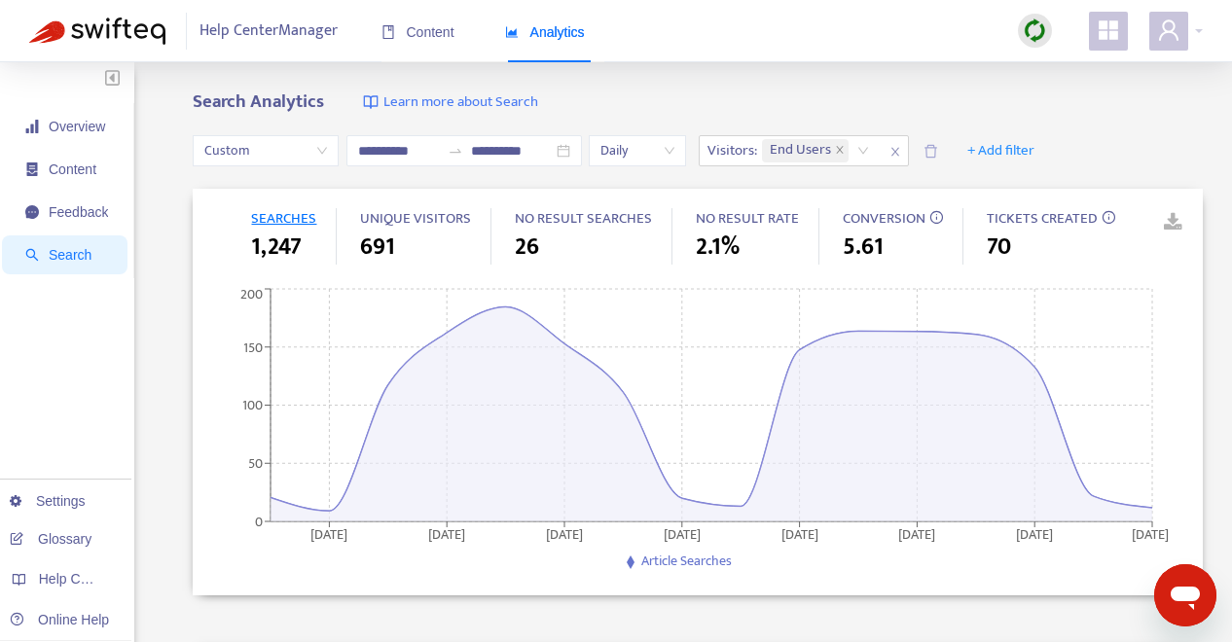
click at [818, 97] on div "Search Analytics Learn more about Search" at bounding box center [698, 103] width 1010 height 22
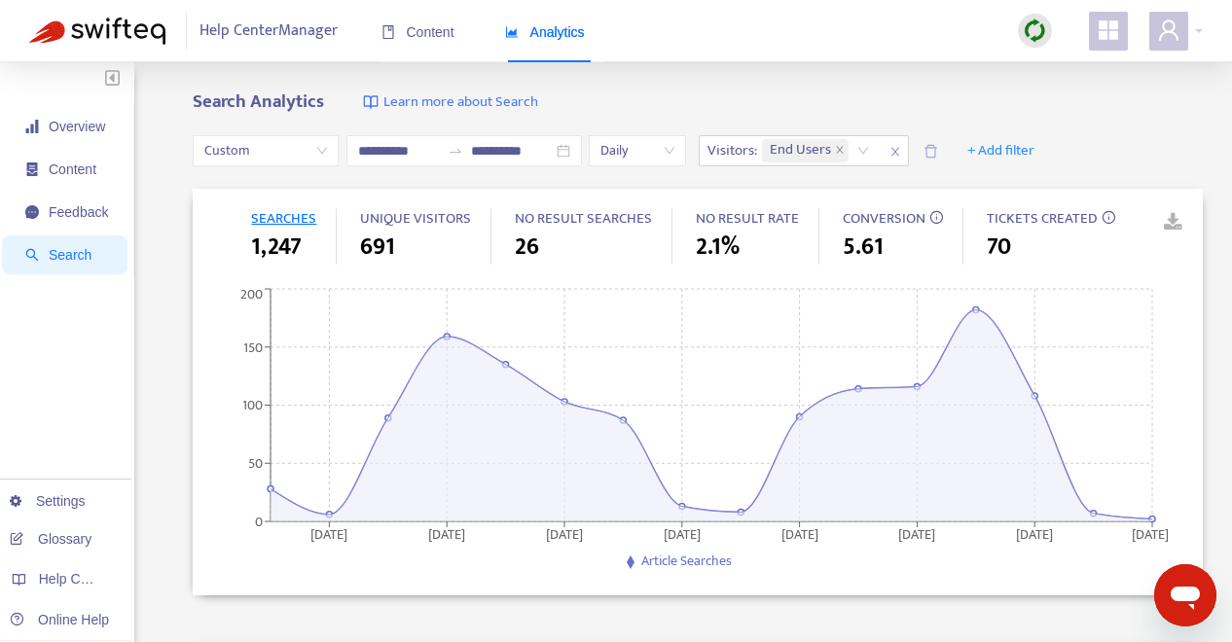
click at [1173, 224] on link at bounding box center [1159, 222] width 29 height 29
click at [900, 148] on icon "close" at bounding box center [896, 152] width 12 height 12
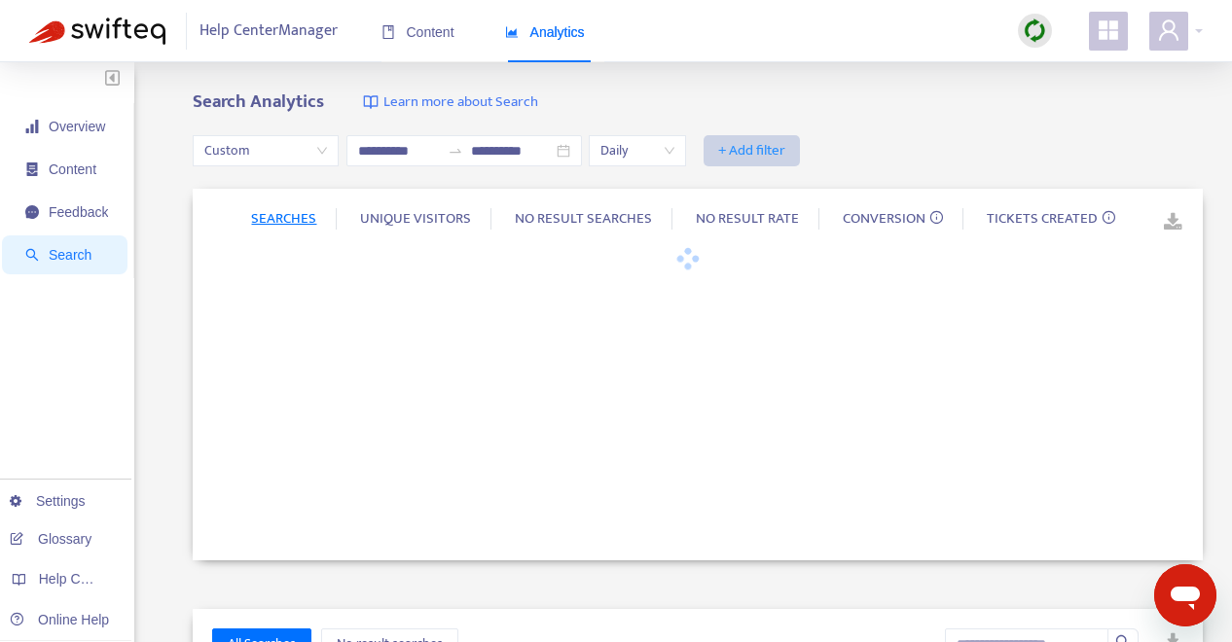
click at [773, 148] on span "+ Add filter" at bounding box center [751, 150] width 67 height 23
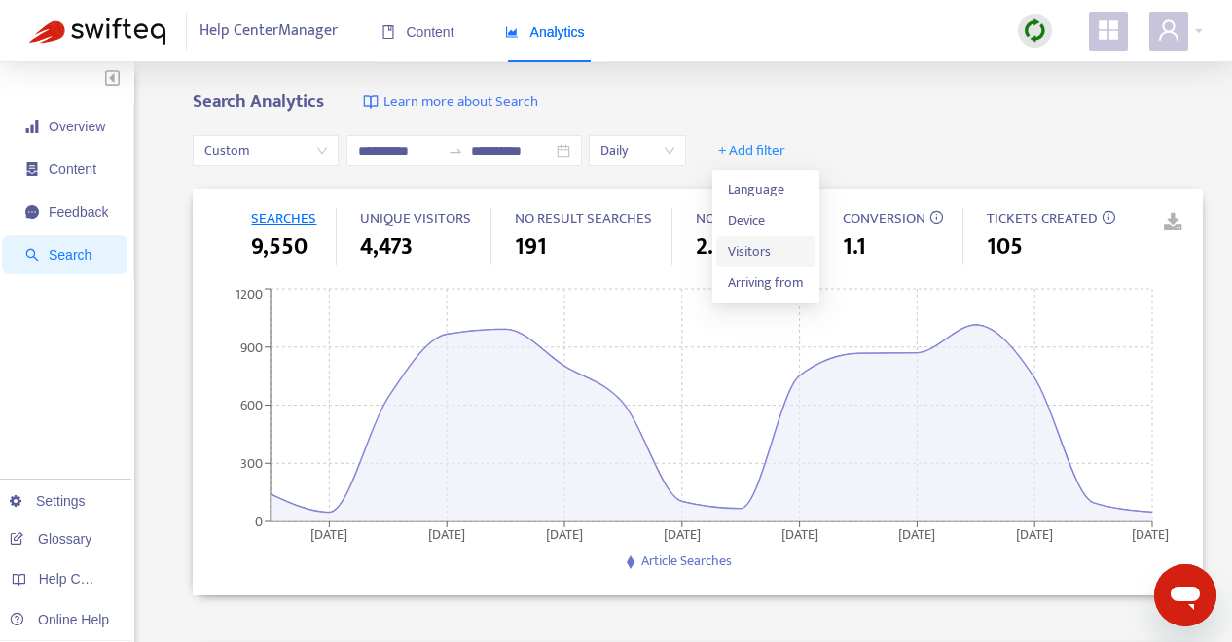
click at [770, 254] on span "Visitors" at bounding box center [766, 251] width 76 height 21
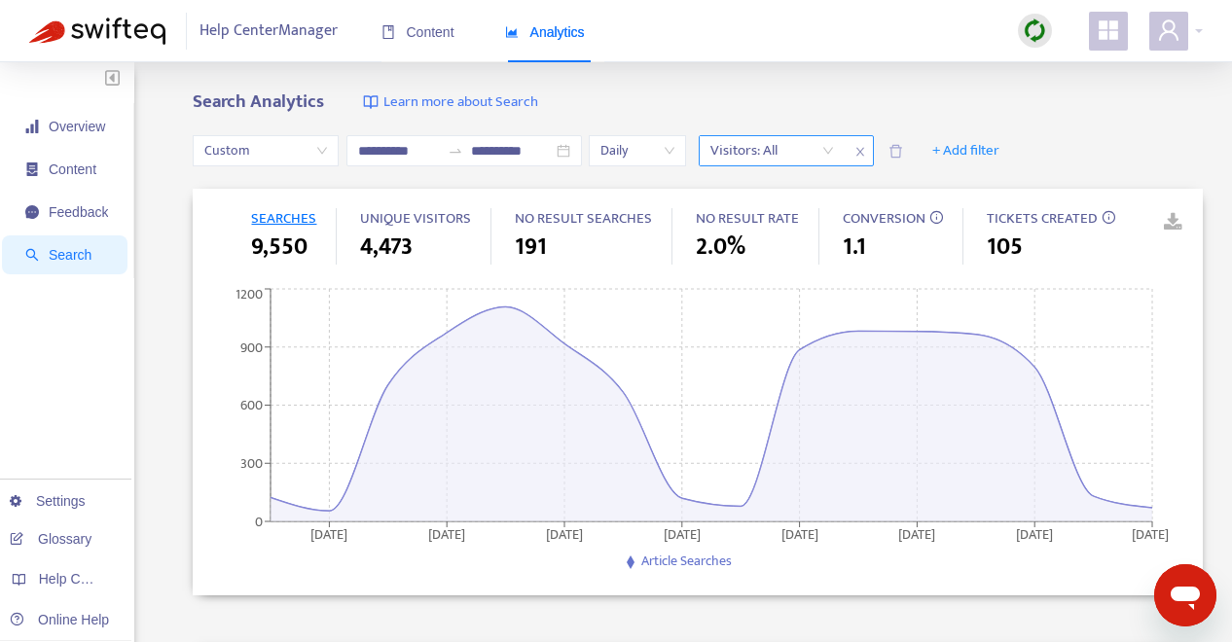
click at [835, 148] on div "Visitors: All" at bounding box center [772, 150] width 145 height 29
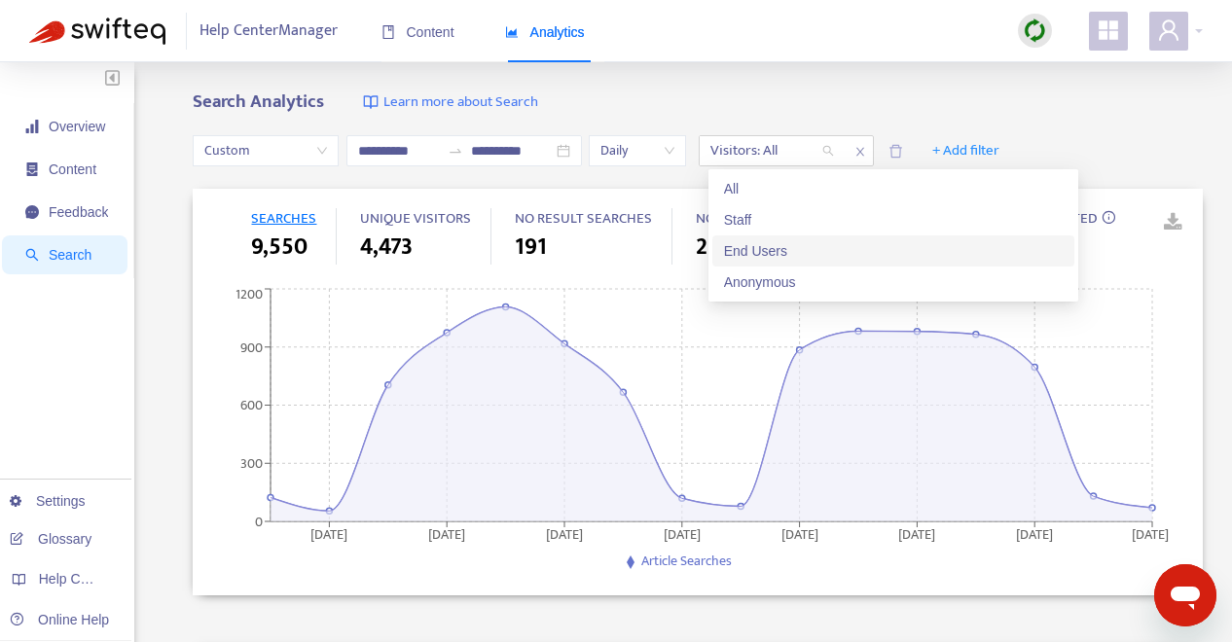
click at [821, 242] on div "End Users" at bounding box center [893, 250] width 339 height 21
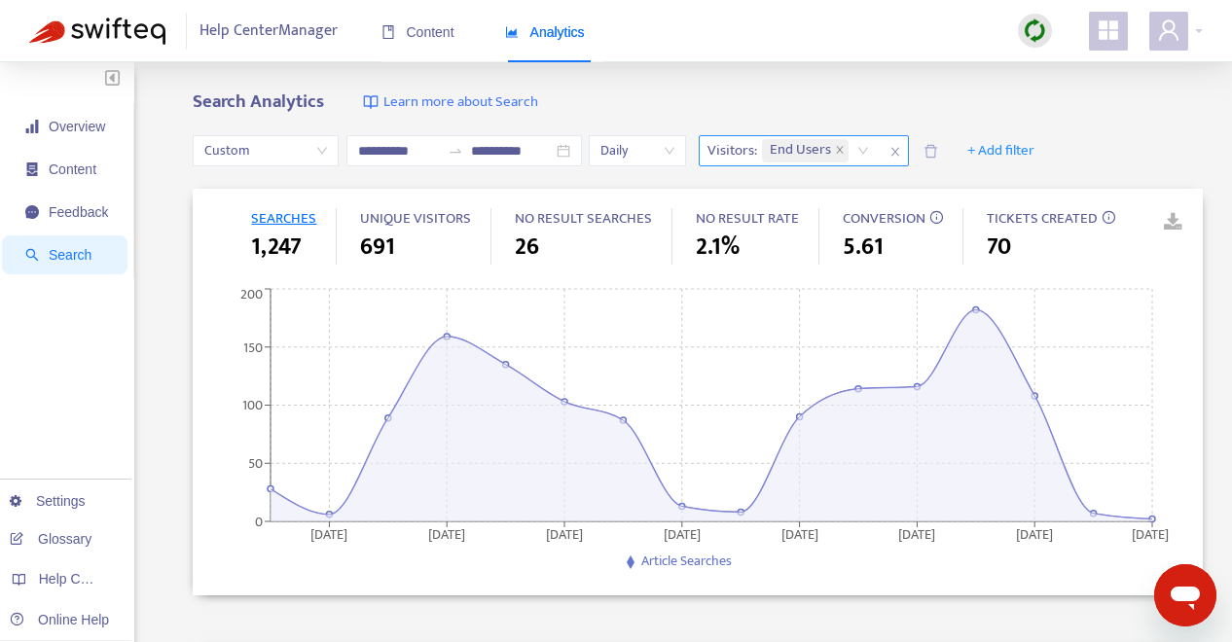
click at [899, 152] on icon "close" at bounding box center [896, 152] width 12 height 12
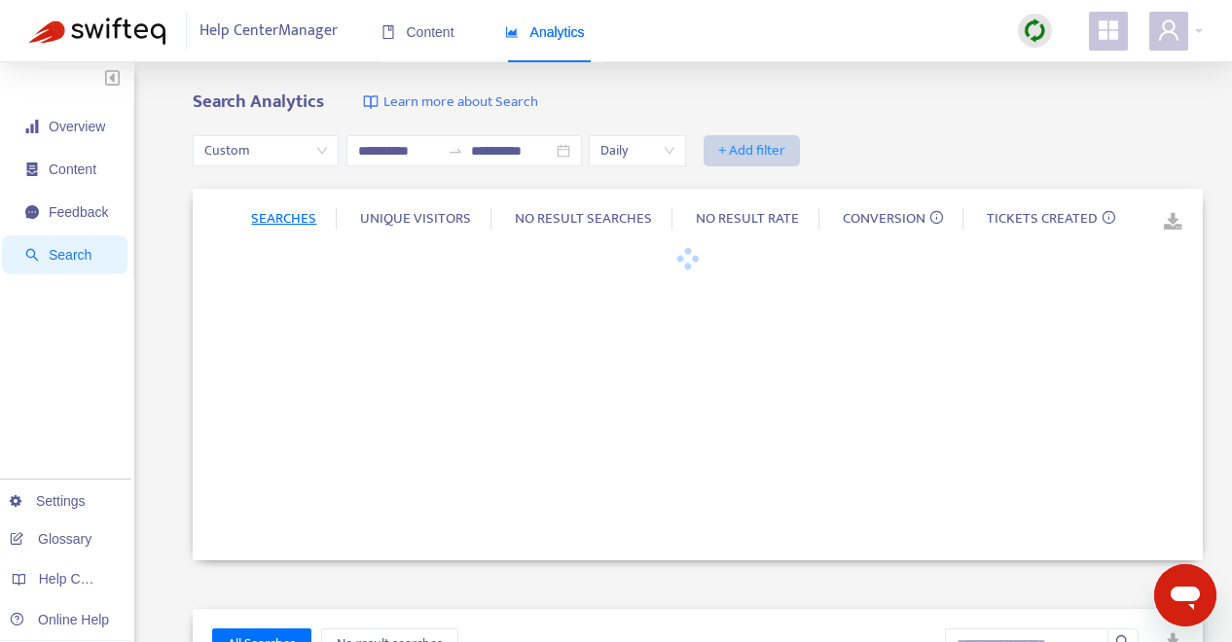
click at [749, 152] on span "+ Add filter" at bounding box center [751, 150] width 67 height 23
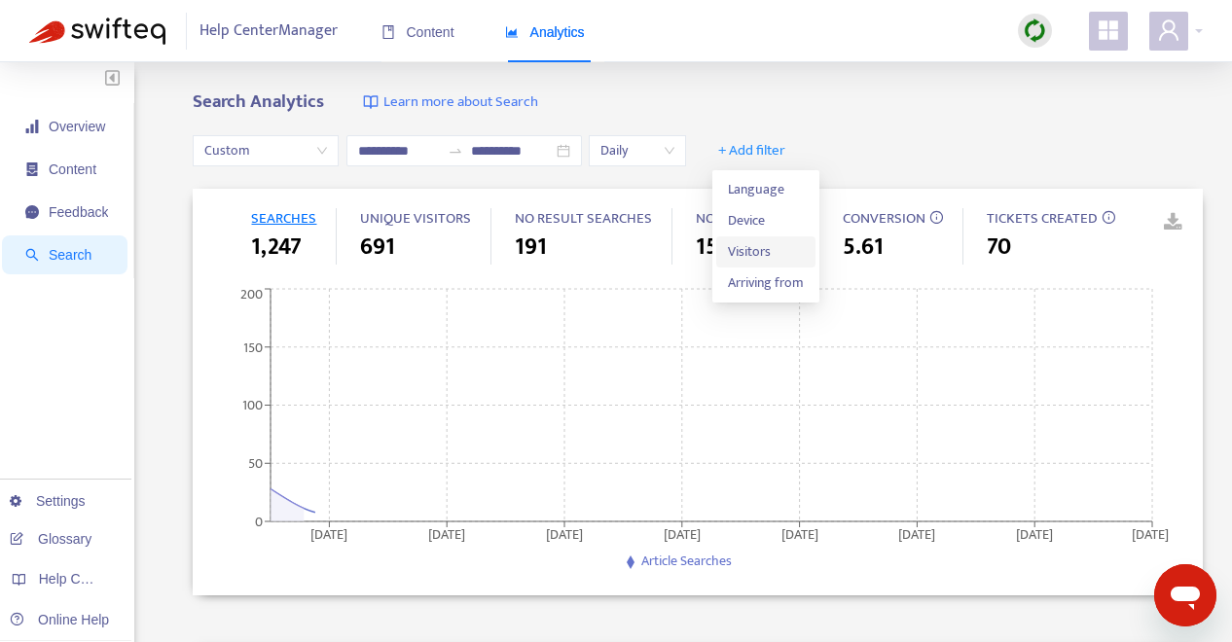
click at [771, 254] on span "Visitors" at bounding box center [766, 251] width 76 height 21
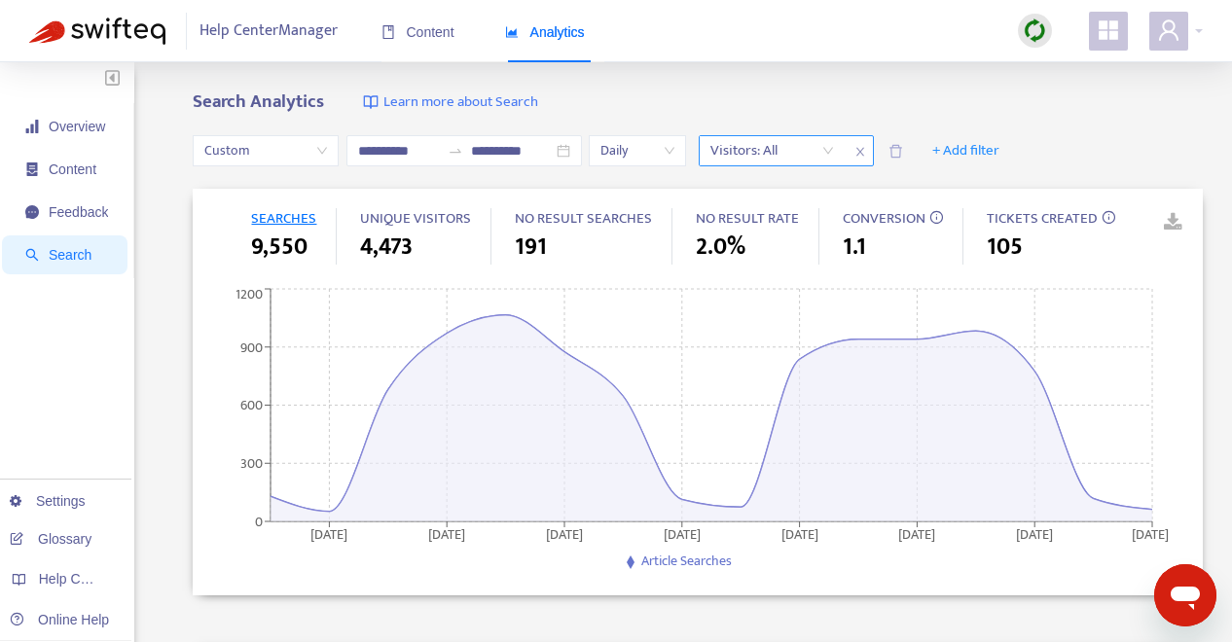
click at [837, 153] on div "Visitors: All" at bounding box center [772, 150] width 145 height 29
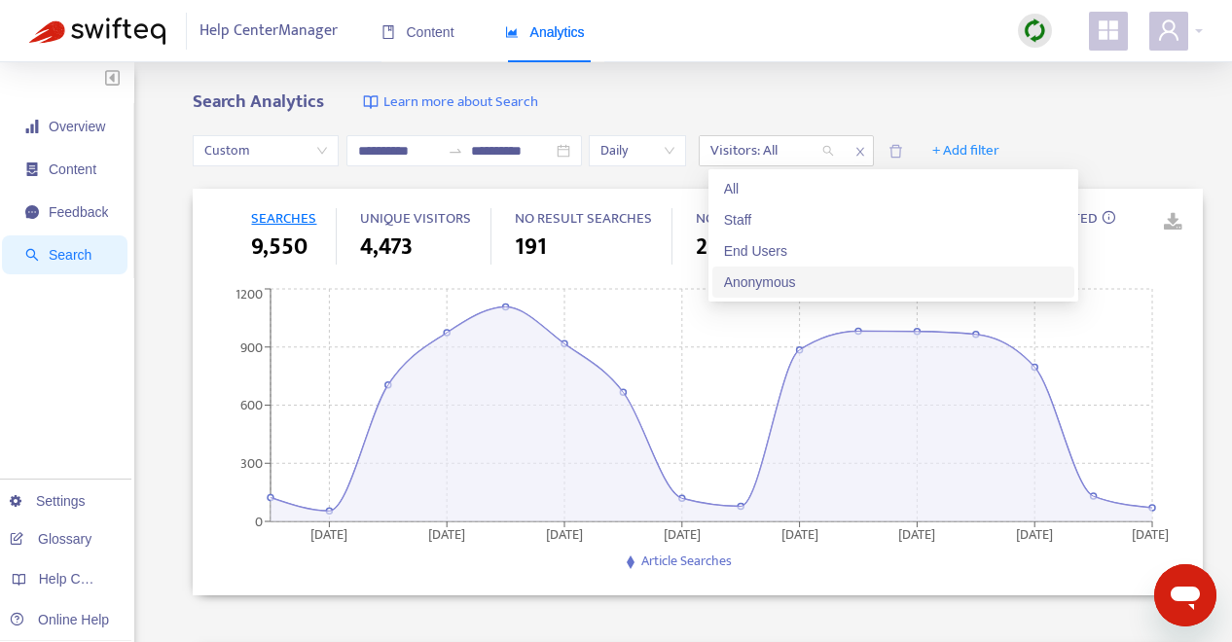
click at [807, 275] on div "Anonymous" at bounding box center [893, 282] width 339 height 21
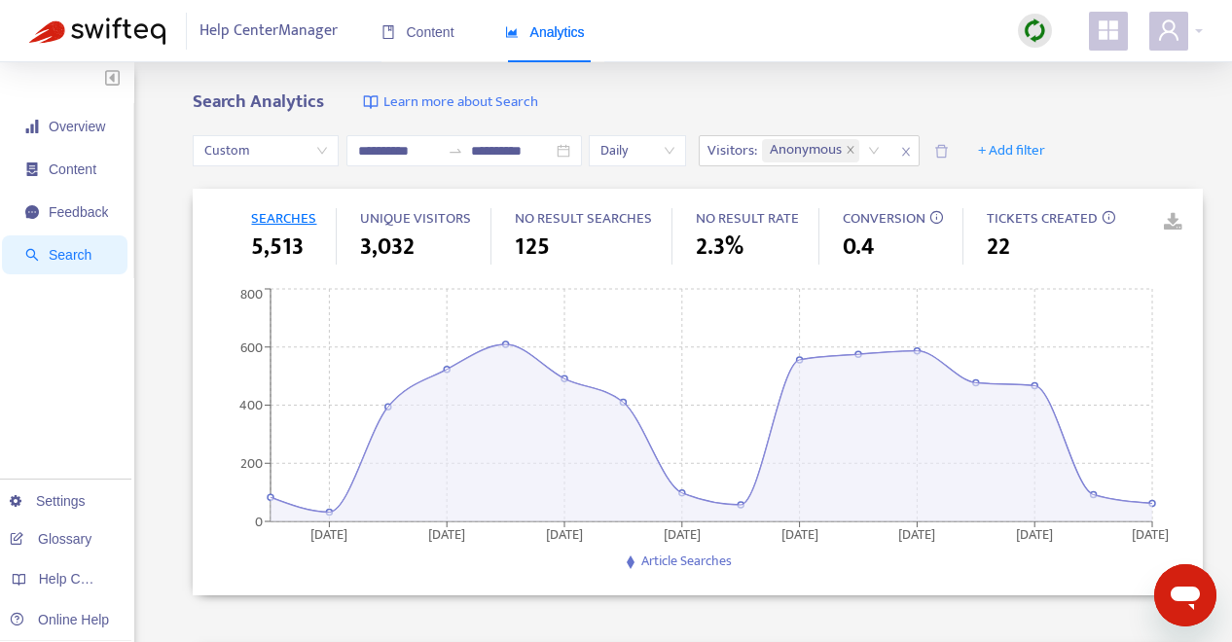
click at [1174, 223] on link at bounding box center [1159, 222] width 29 height 29
